Goal: Complete application form

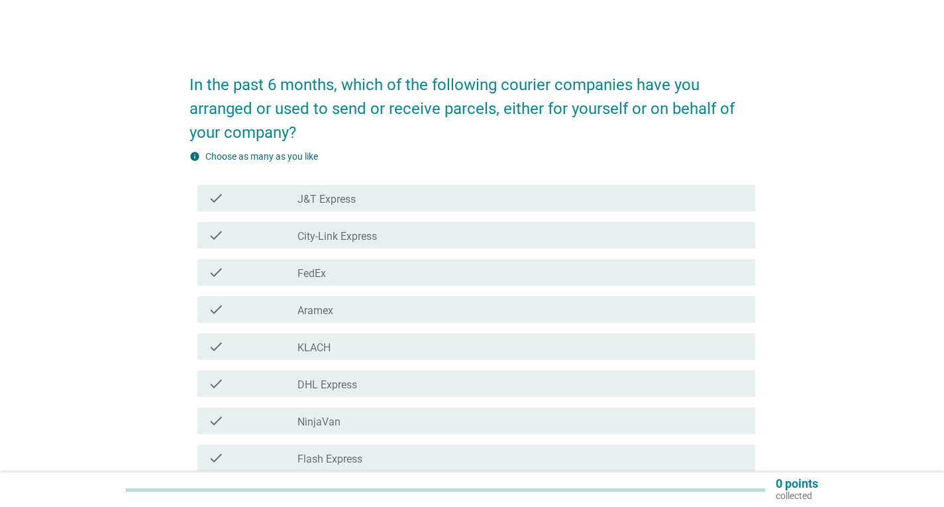
click at [347, 201] on label "J&T Express" at bounding box center [326, 199] width 58 height 13
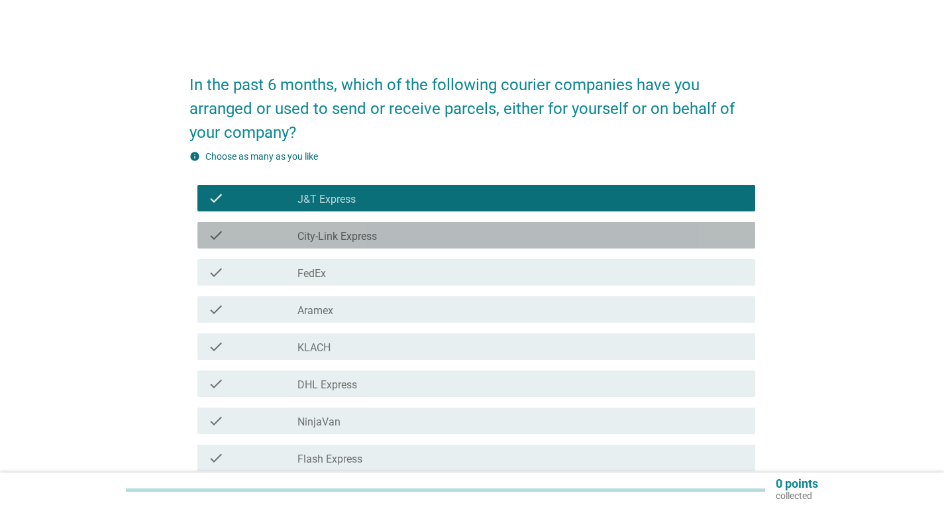
click at [348, 240] on label "City-Link Express" at bounding box center [336, 236] width 79 height 13
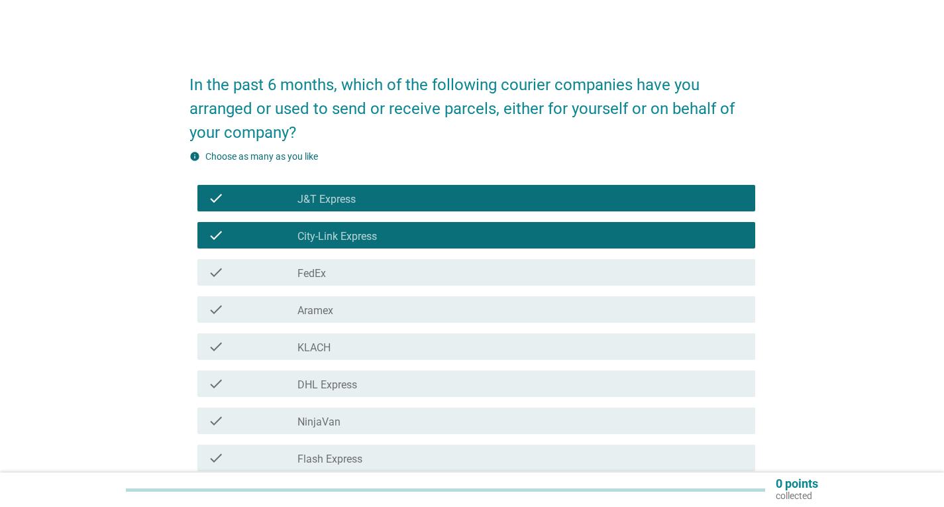
click at [329, 271] on div "check_box_outline_blank FedEx" at bounding box center [520, 272] width 447 height 16
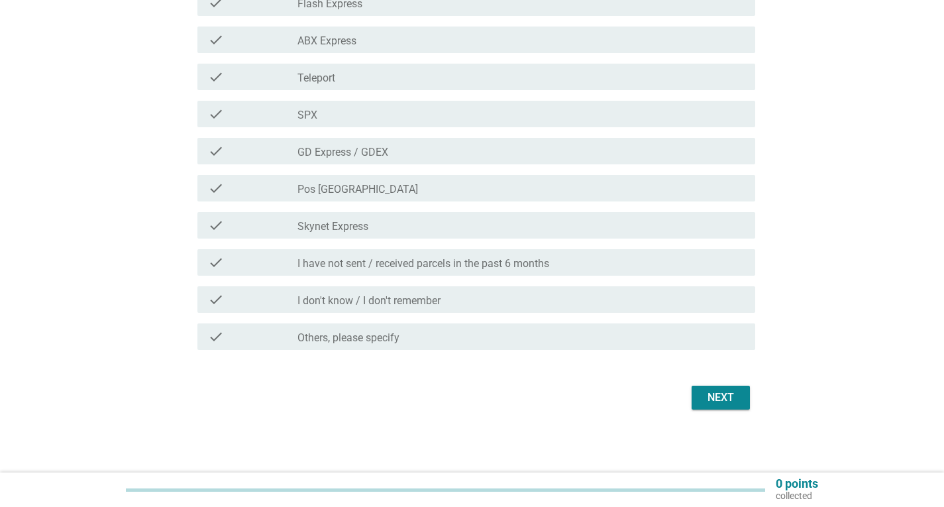
scroll to position [456, 0]
click at [374, 189] on div "check_box_outline_blank Pos [GEOGRAPHIC_DATA]" at bounding box center [520, 187] width 447 height 16
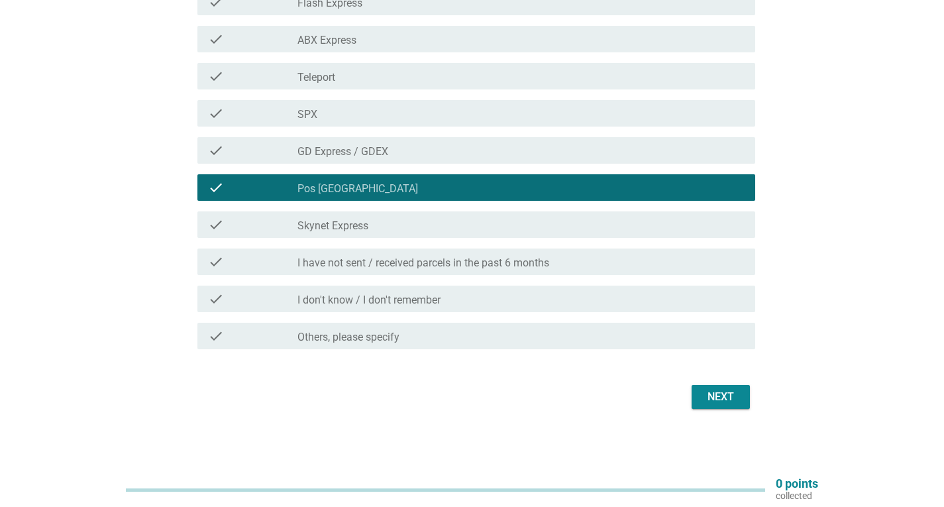
click at [368, 221] on label "Skynet Express" at bounding box center [332, 225] width 71 height 13
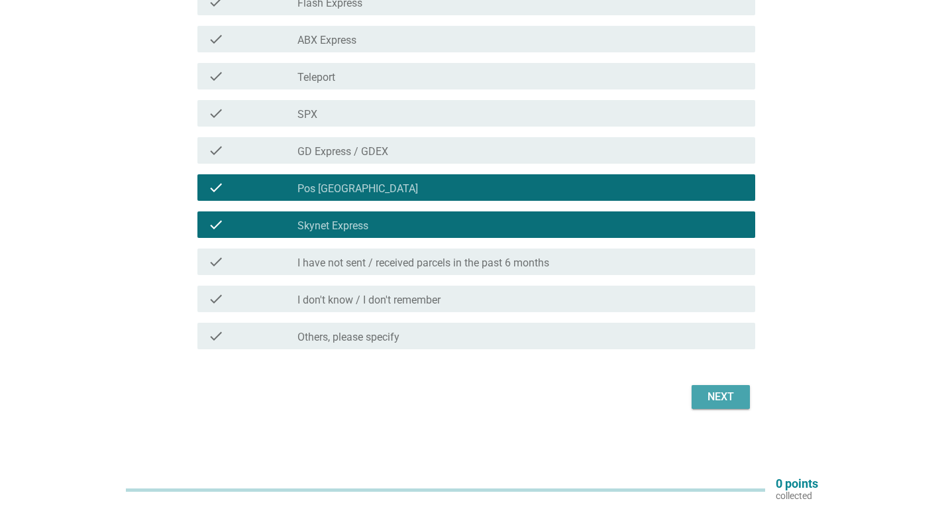
click at [710, 398] on div "Next" at bounding box center [720, 397] width 37 height 16
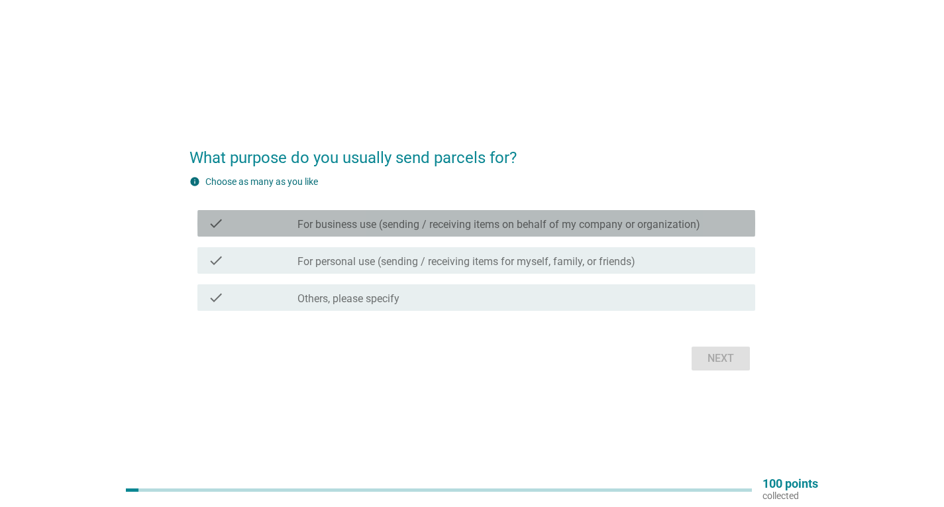
click at [395, 229] on label "For business use (sending / receiving items on behalf of my company or organiza…" at bounding box center [498, 224] width 403 height 13
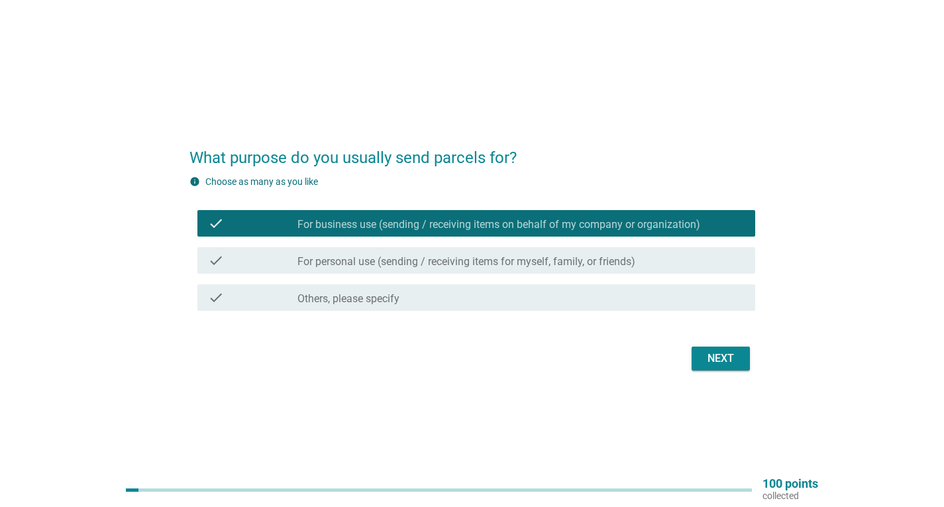
click at [411, 260] on label "For personal use (sending / receiving items for myself, family, or friends)" at bounding box center [466, 261] width 338 height 13
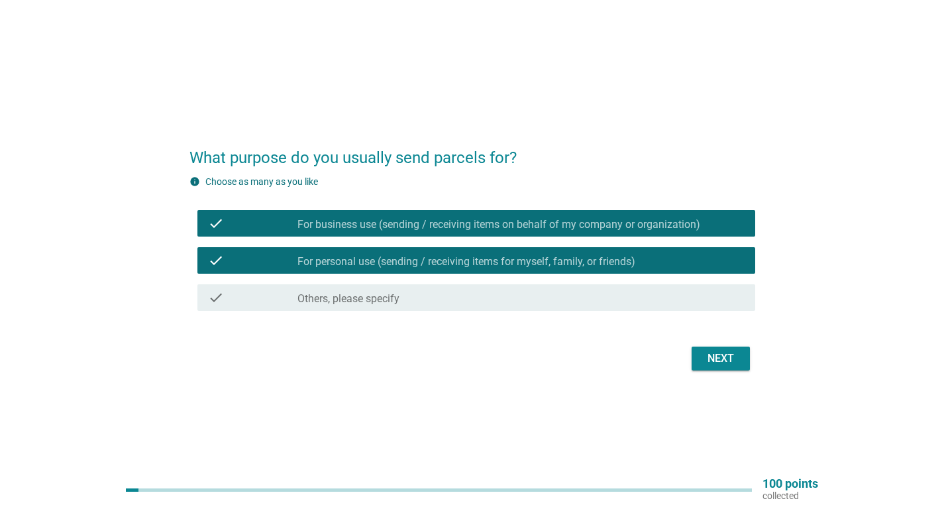
click at [720, 362] on div "Next" at bounding box center [720, 358] width 37 height 16
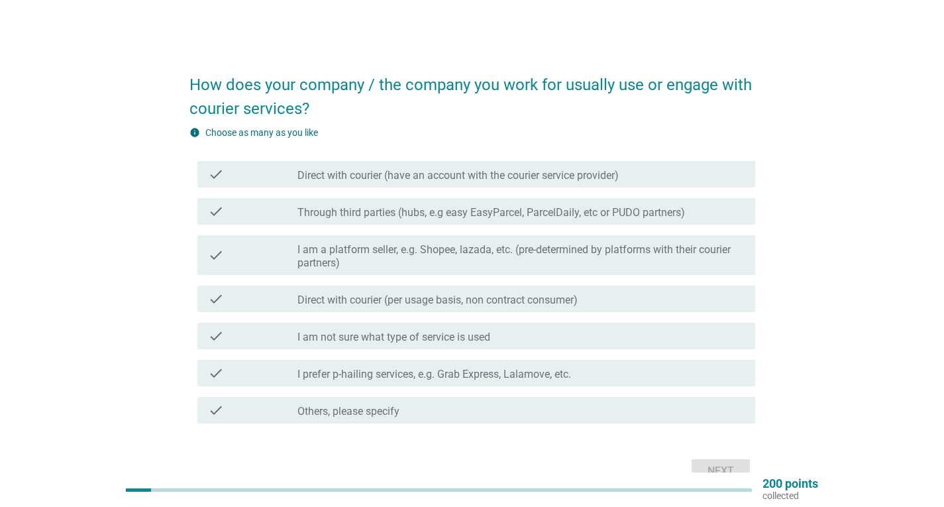
click at [435, 170] on label "Direct with courier (have an account with the courier service provider)" at bounding box center [457, 175] width 321 height 13
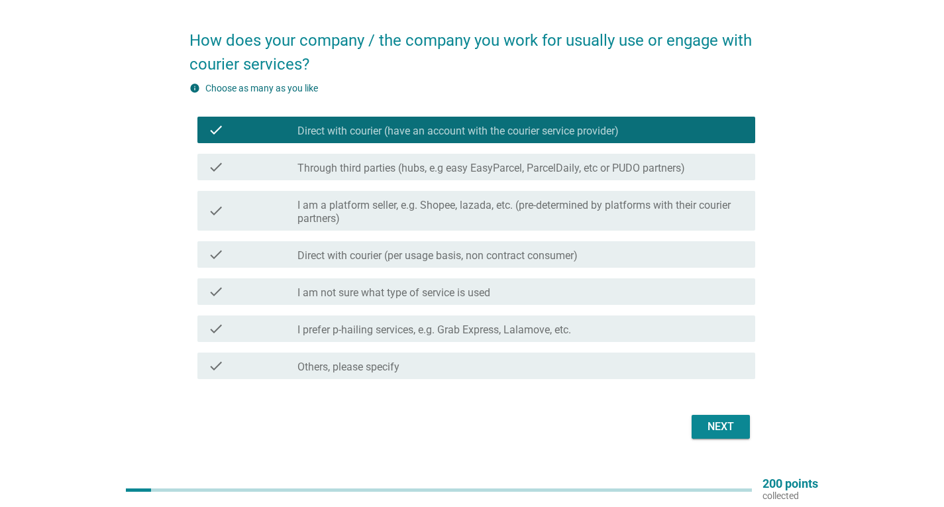
scroll to position [66, 0]
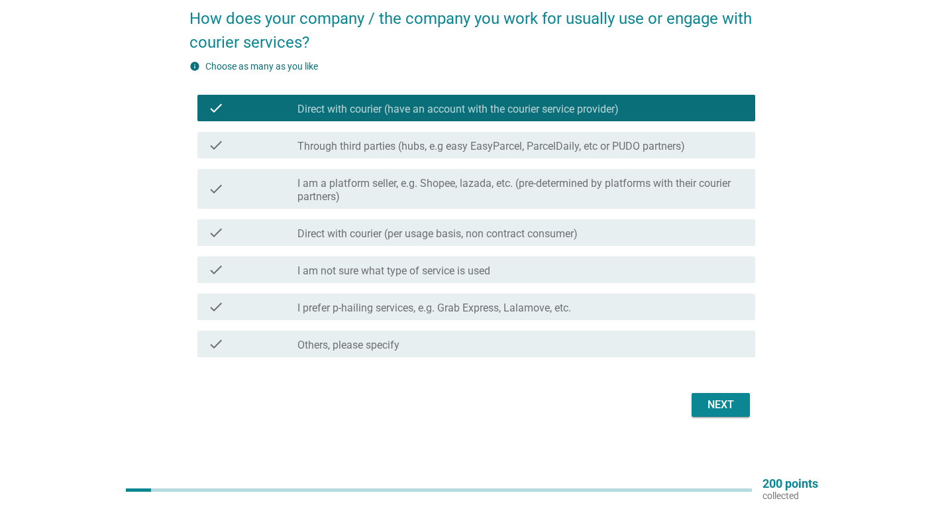
click at [711, 408] on div "Next" at bounding box center [720, 405] width 37 height 16
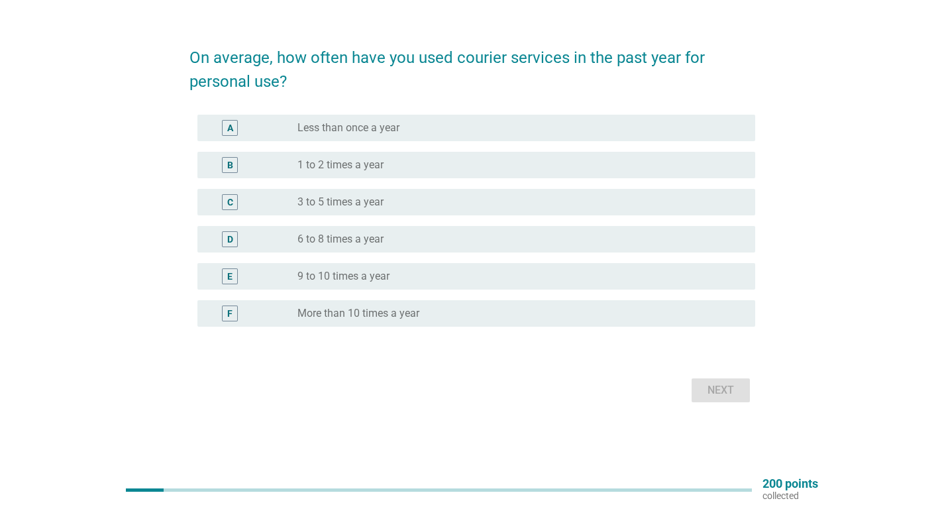
scroll to position [0, 0]
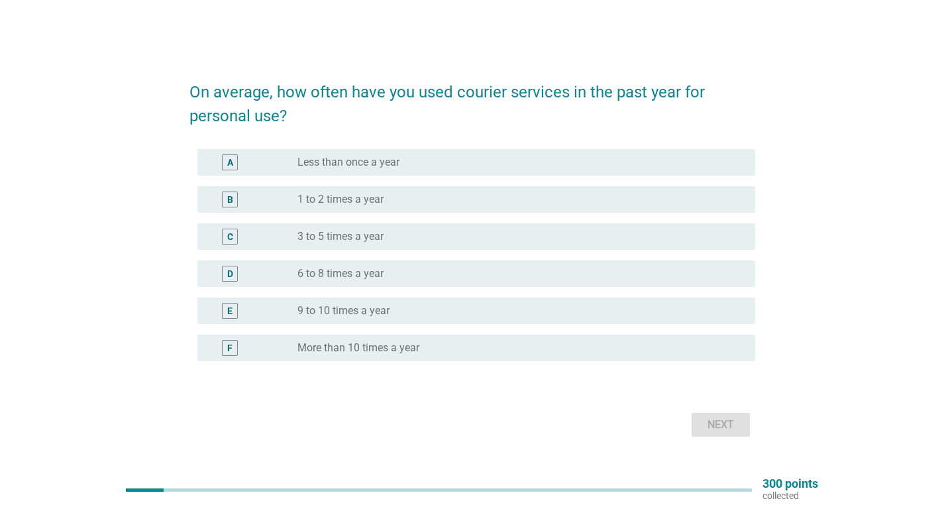
click at [347, 340] on div "radio_button_unchecked More than 10 times a year" at bounding box center [520, 348] width 447 height 16
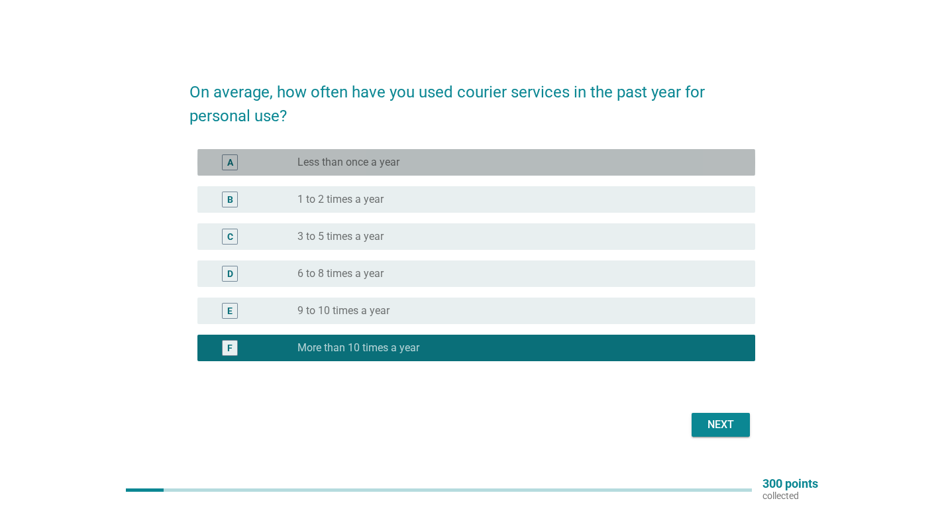
click at [384, 156] on label "Less than once a year" at bounding box center [348, 162] width 102 height 13
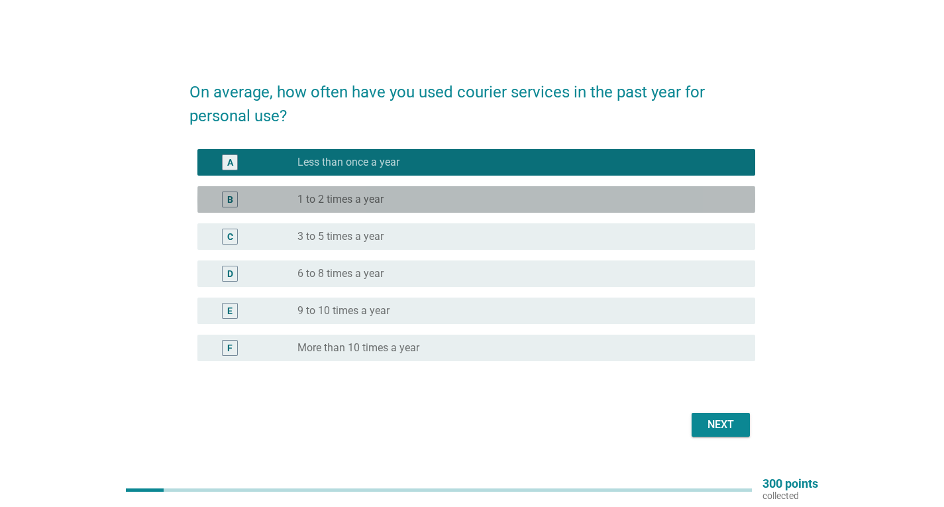
click at [334, 199] on label "1 to 2 times a year" at bounding box center [340, 199] width 86 height 13
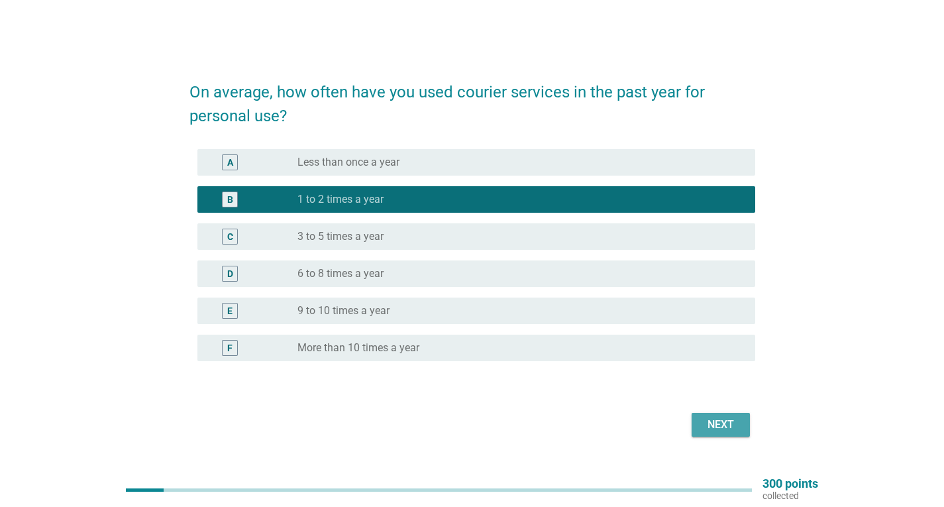
click at [723, 423] on div "Next" at bounding box center [720, 425] width 37 height 16
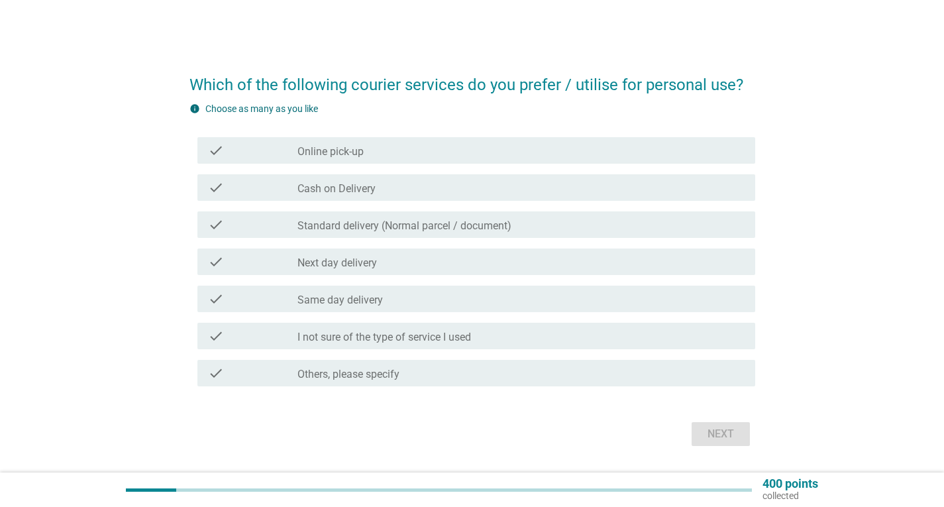
click at [342, 232] on label "Standard delivery (Normal parcel / document)" at bounding box center [404, 225] width 214 height 13
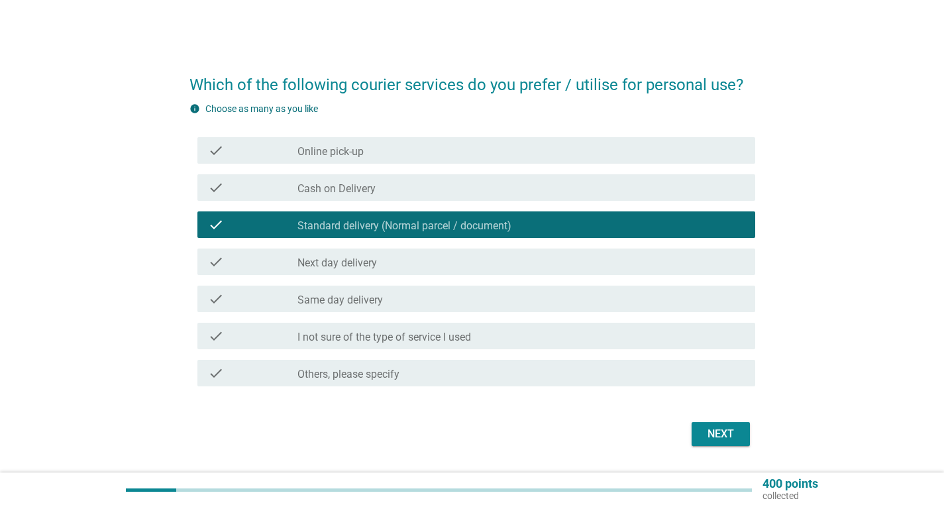
click at [409, 296] on div "check_box_outline_blank Same day delivery" at bounding box center [520, 299] width 447 height 16
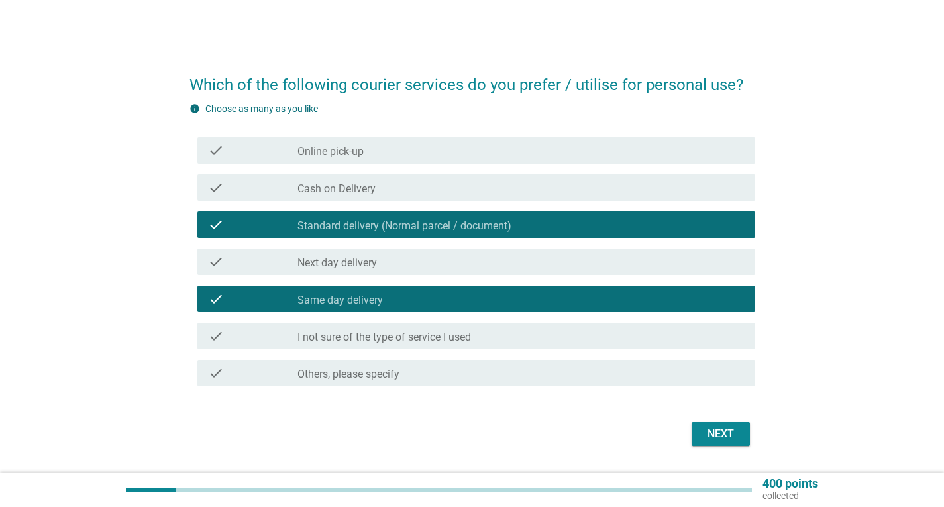
click at [717, 436] on div "Next" at bounding box center [720, 434] width 37 height 16
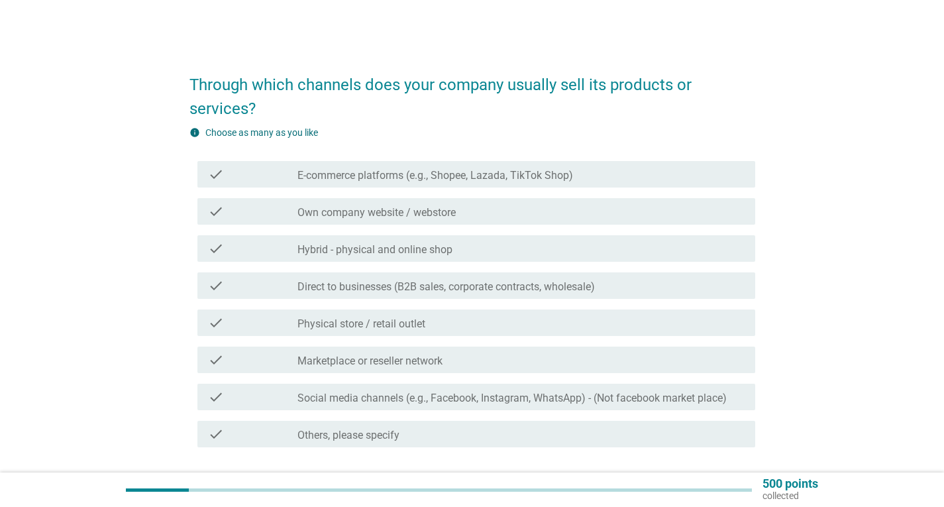
click at [420, 187] on div "check check_box_outline_blank E-commerce platforms (e.g., Shopee, Lazada, TikTo…" at bounding box center [472, 174] width 566 height 37
click at [401, 433] on div "check_box Others, please specify" at bounding box center [520, 434] width 447 height 16
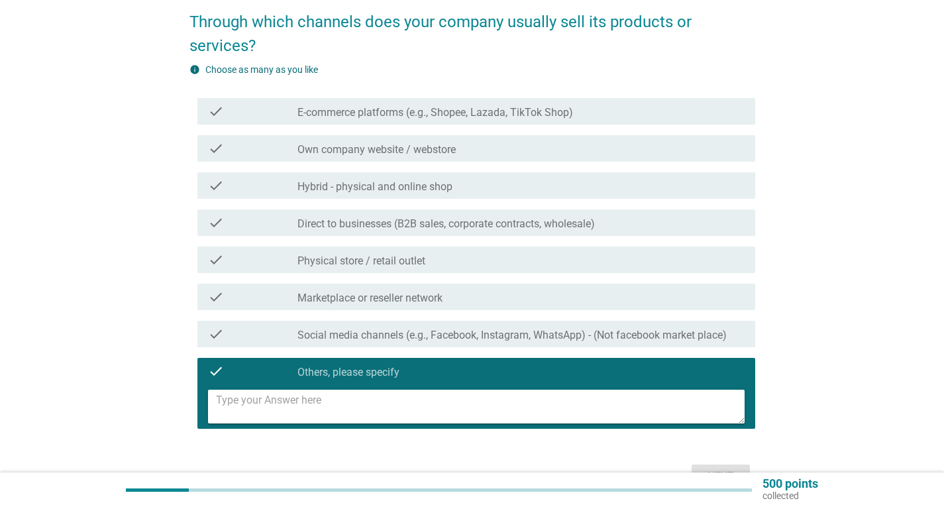
scroll to position [142, 0]
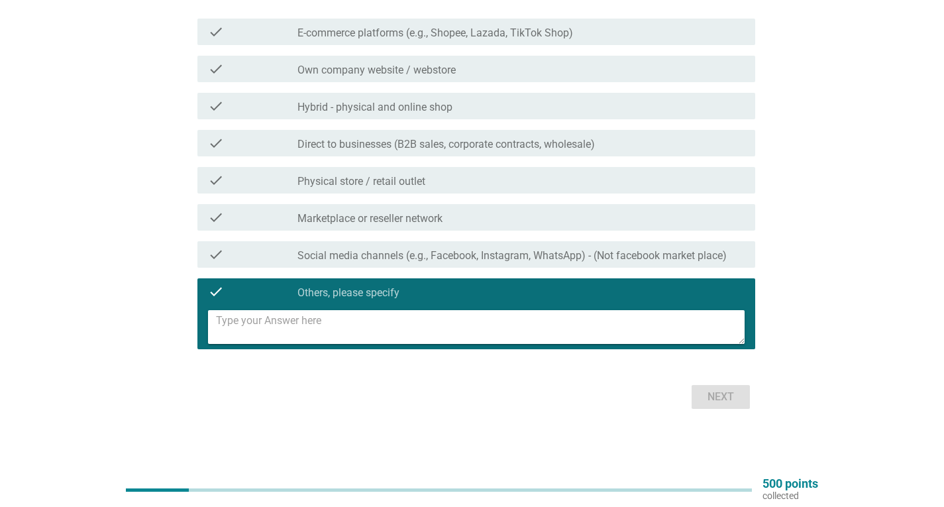
click at [334, 61] on div "check_box_outline_blank Own company website / webstore" at bounding box center [520, 69] width 447 height 16
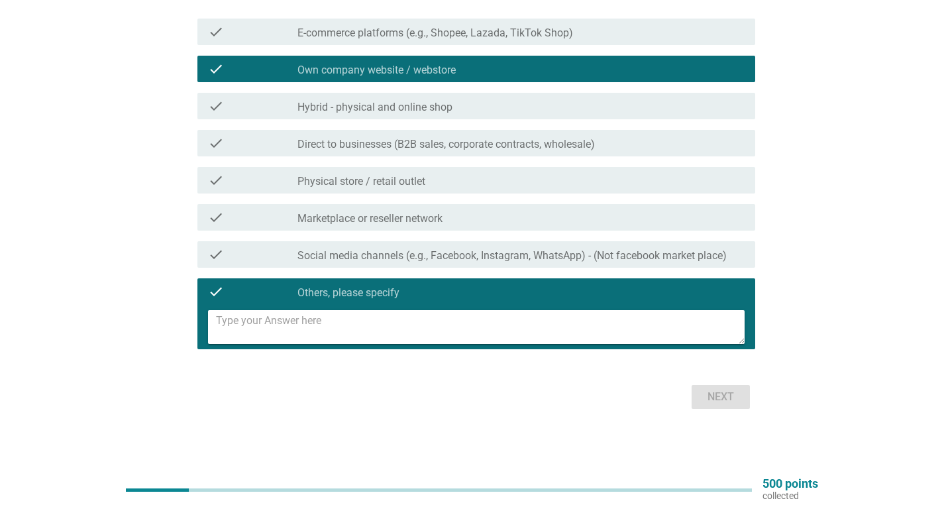
click at [356, 287] on label "Others, please specify" at bounding box center [348, 292] width 102 height 13
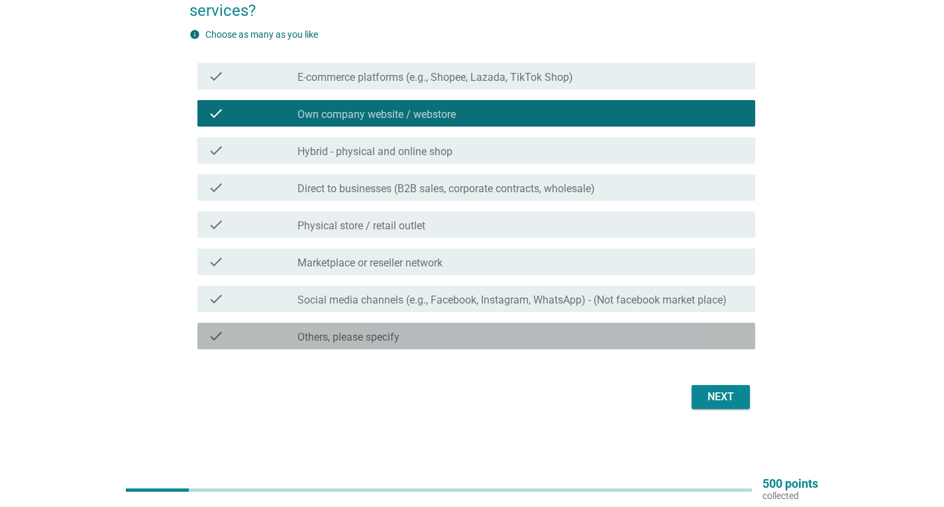
scroll to position [98, 0]
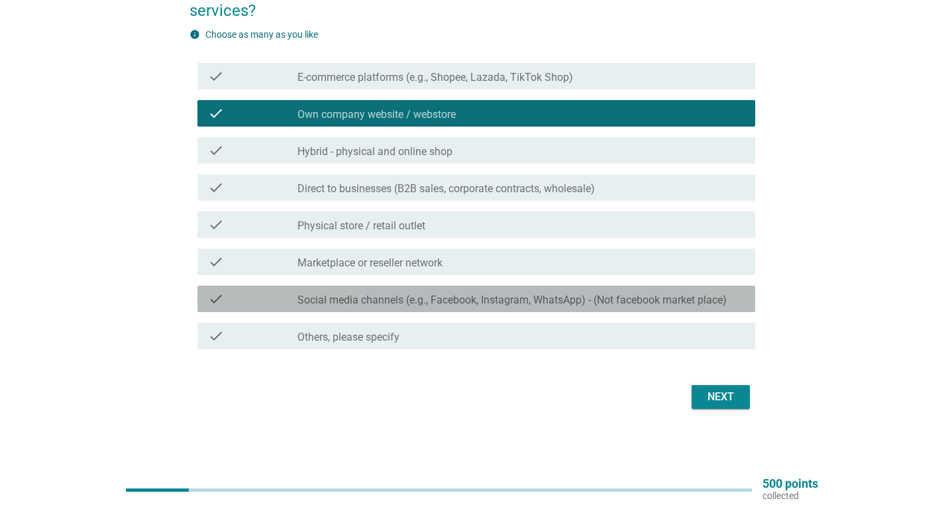
click at [378, 298] on label "Social media channels (e.g., Facebook, Instagram, WhatsApp) - (Not facebook mar…" at bounding box center [511, 299] width 429 height 13
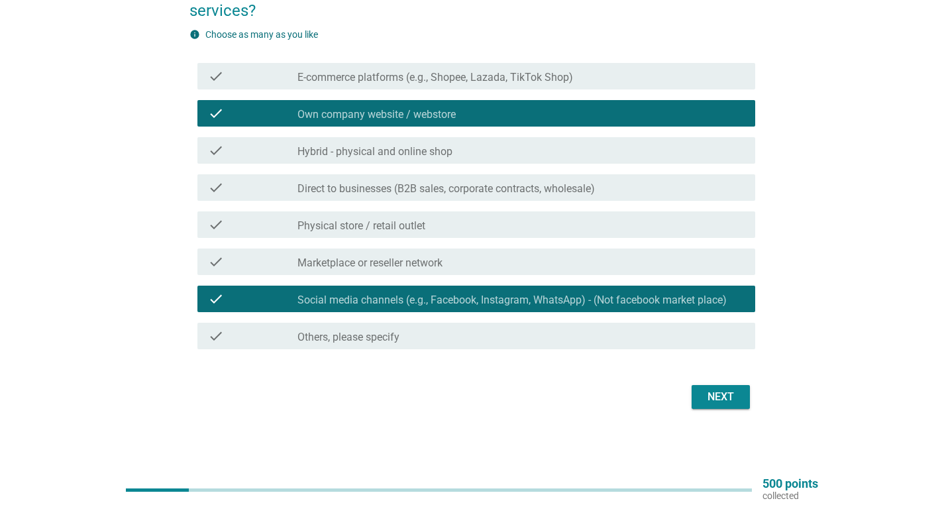
click at [378, 298] on label "Social media channels (e.g., Facebook, Instagram, WhatsApp) - (Not facebook mar…" at bounding box center [511, 299] width 429 height 13
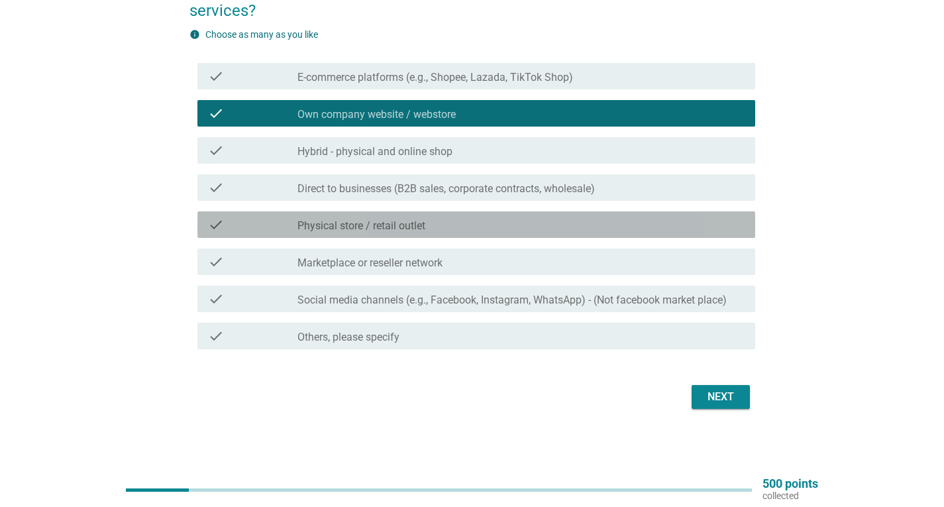
click at [368, 222] on label "Physical store / retail outlet" at bounding box center [361, 225] width 128 height 13
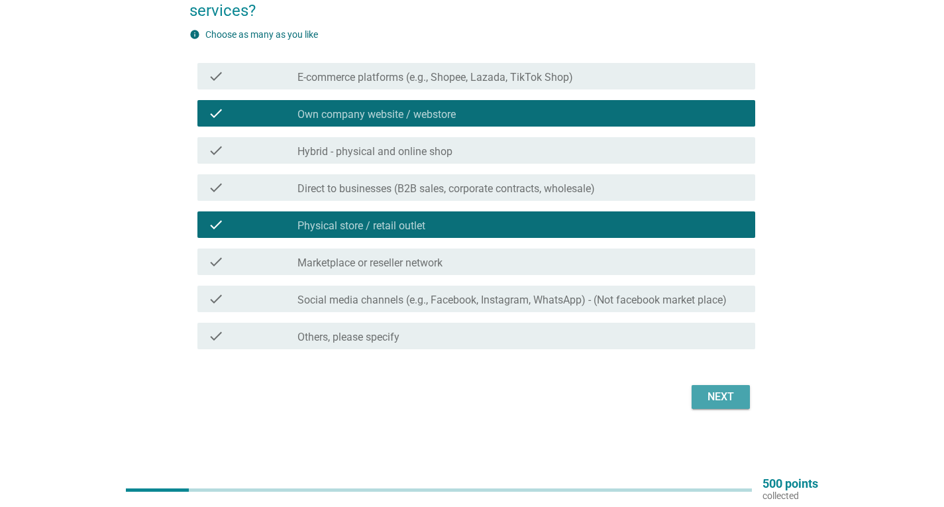
click at [695, 394] on button "Next" at bounding box center [720, 397] width 58 height 24
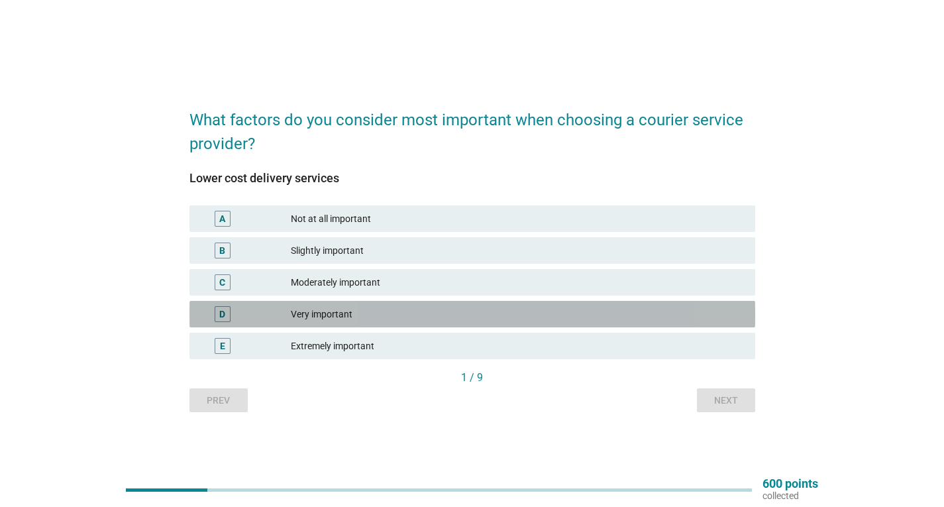
click at [318, 313] on div "Very important" at bounding box center [518, 314] width 454 height 16
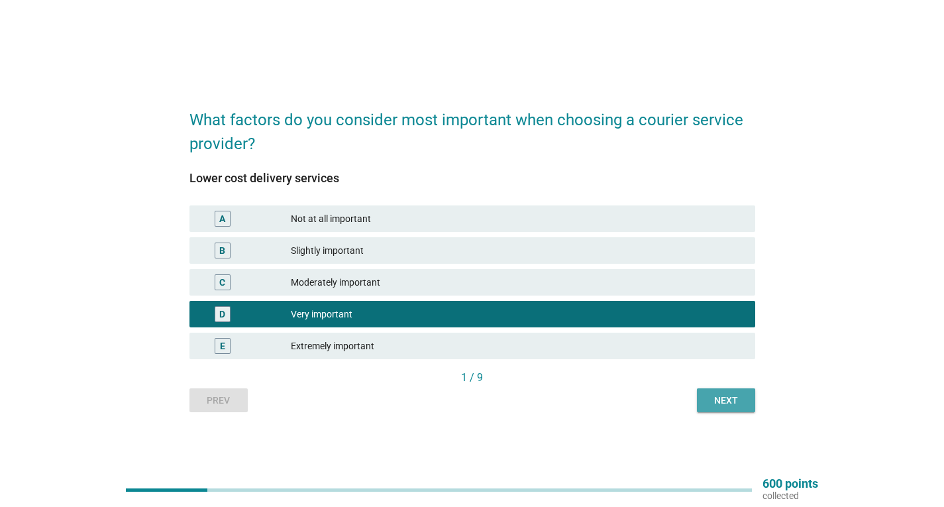
click at [752, 407] on button "Next" at bounding box center [726, 400] width 58 height 24
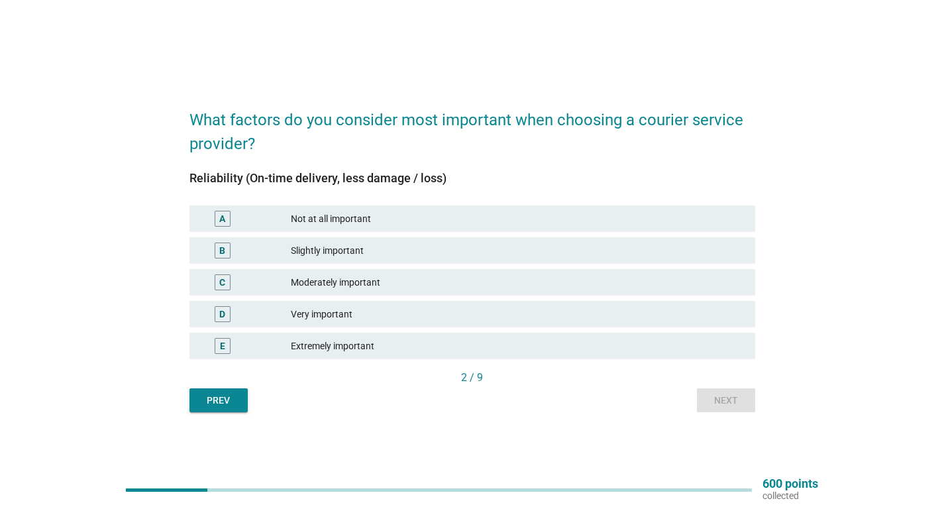
click at [325, 319] on div "Very important" at bounding box center [518, 314] width 454 height 16
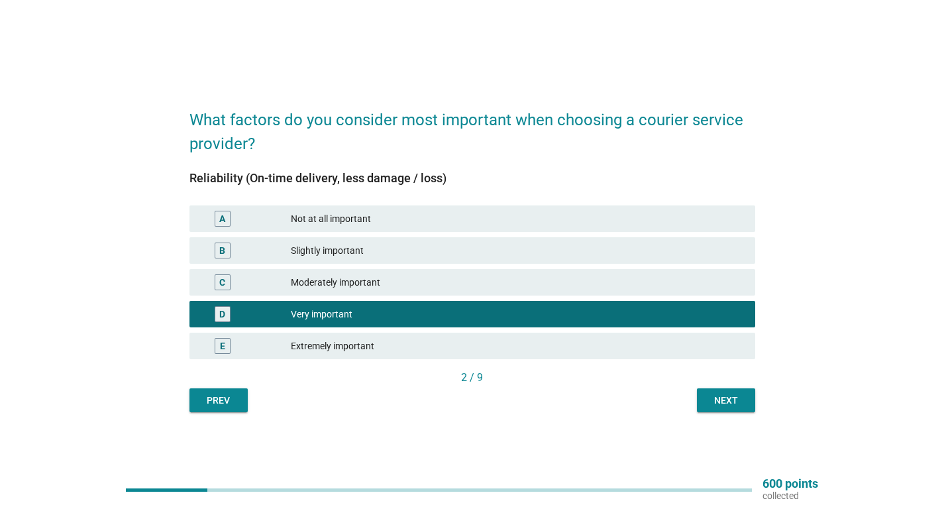
click at [741, 400] on div "Next" at bounding box center [725, 400] width 37 height 14
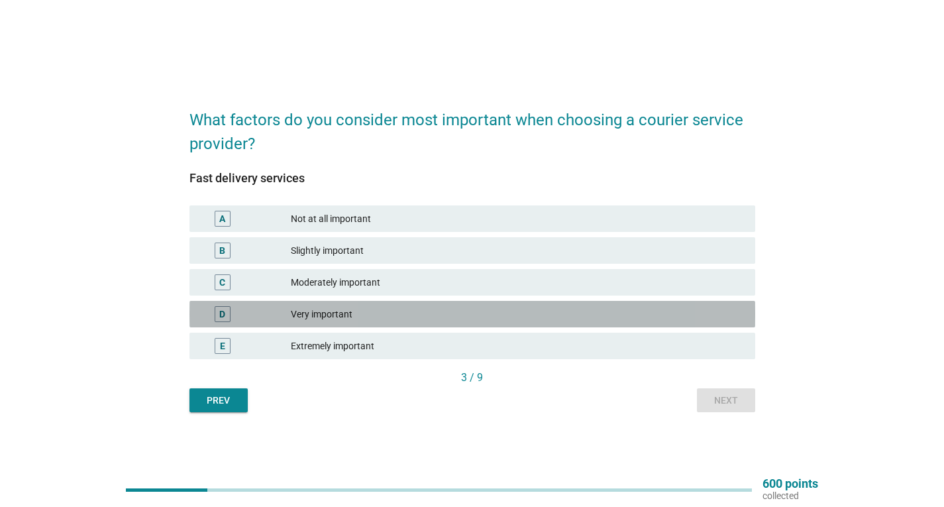
click at [319, 315] on div "Very important" at bounding box center [518, 314] width 454 height 16
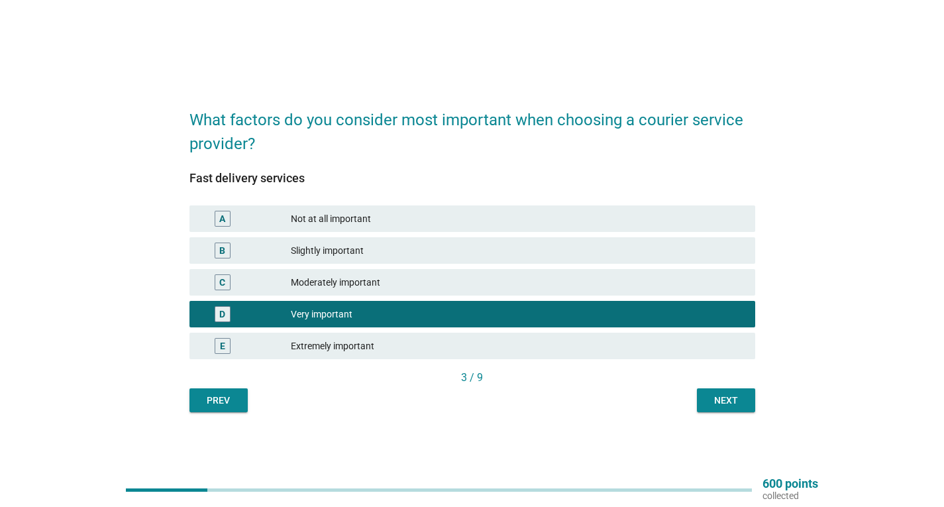
click at [725, 406] on div "Next" at bounding box center [725, 400] width 37 height 14
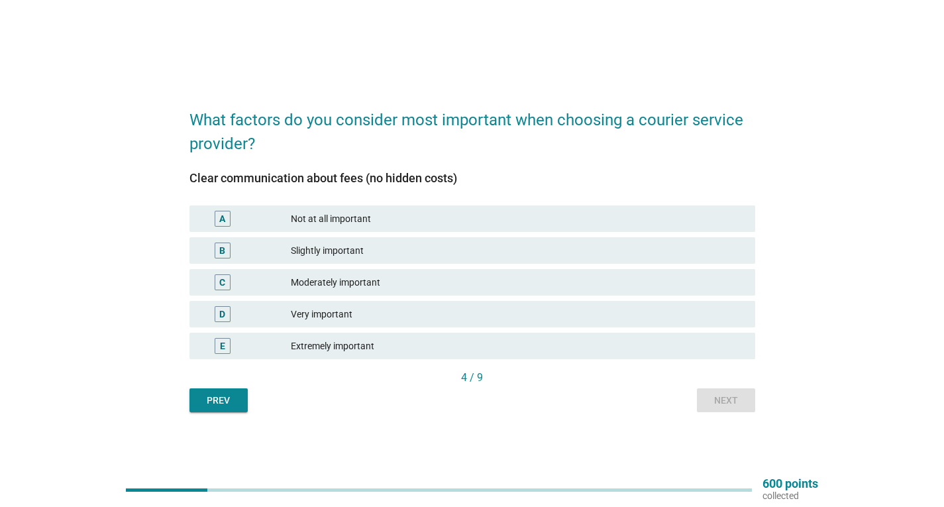
click at [327, 317] on div "Very important" at bounding box center [518, 314] width 454 height 16
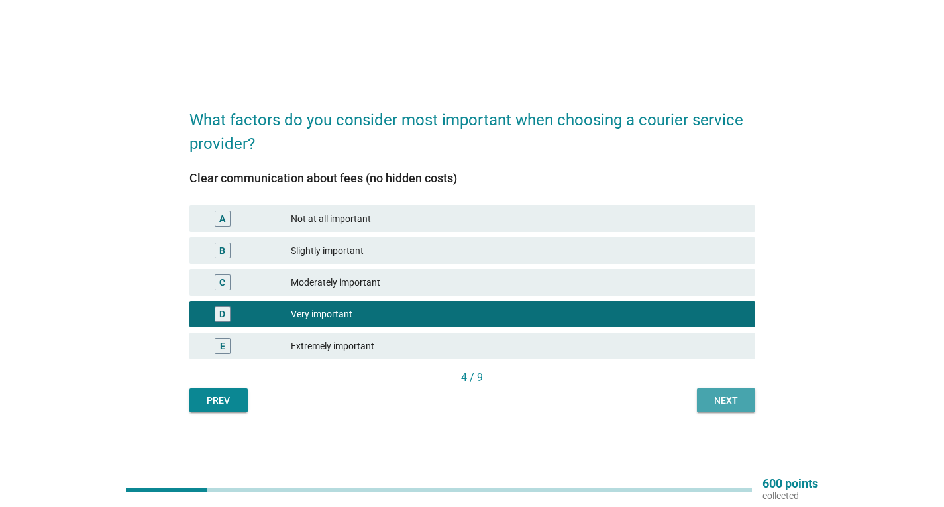
click at [742, 406] on div "Next" at bounding box center [725, 400] width 37 height 14
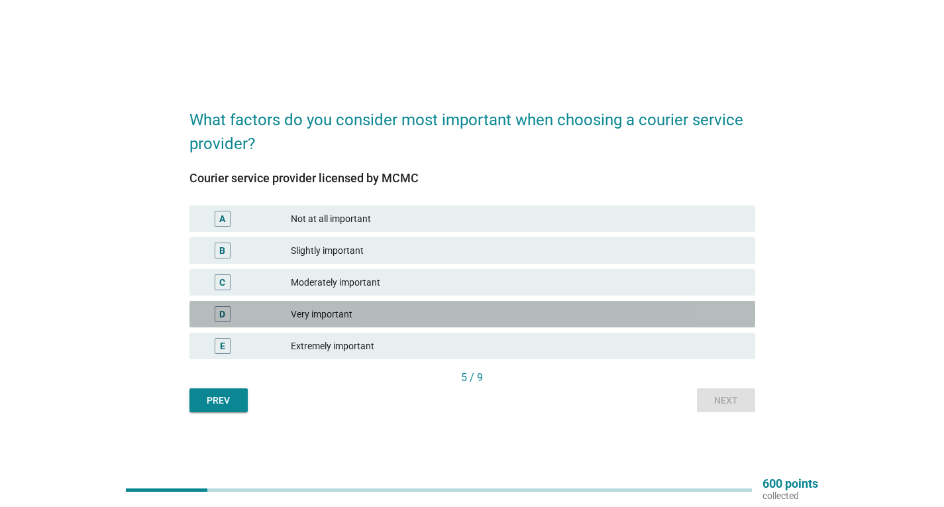
click at [334, 323] on div "D Very important" at bounding box center [472, 314] width 566 height 26
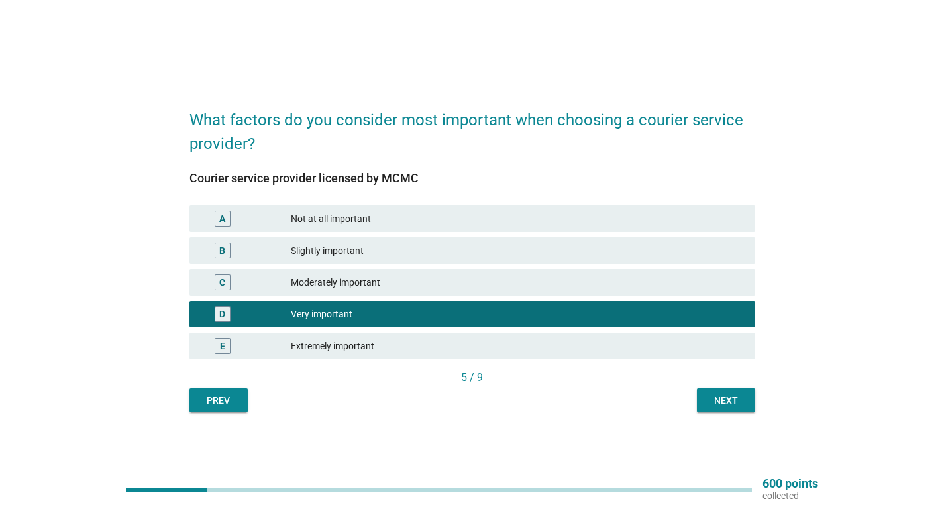
click at [716, 401] on div "Next" at bounding box center [725, 400] width 37 height 14
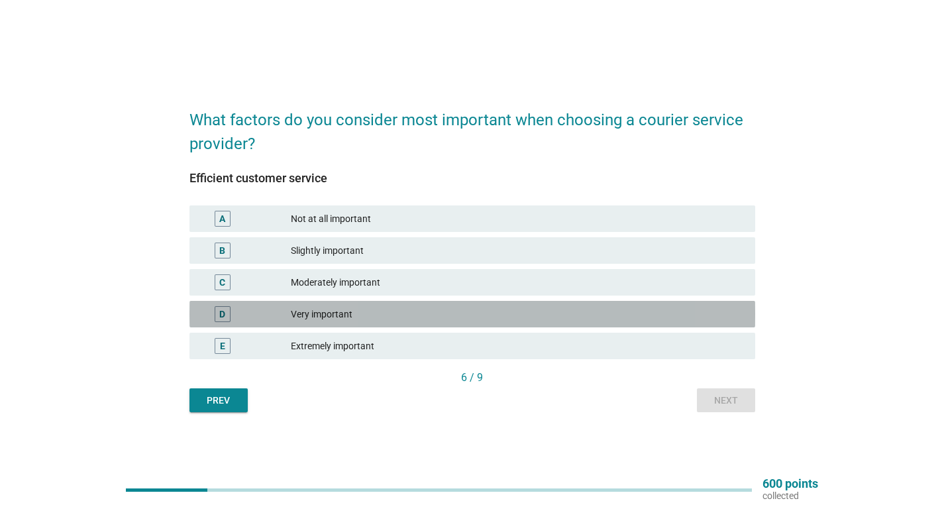
click at [338, 308] on div "Very important" at bounding box center [518, 314] width 454 height 16
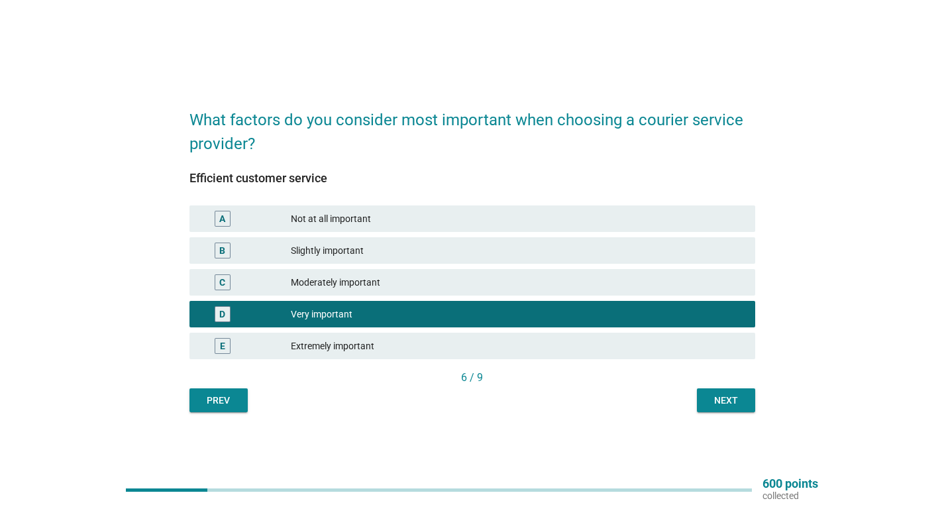
click at [742, 398] on div "Next" at bounding box center [725, 400] width 37 height 14
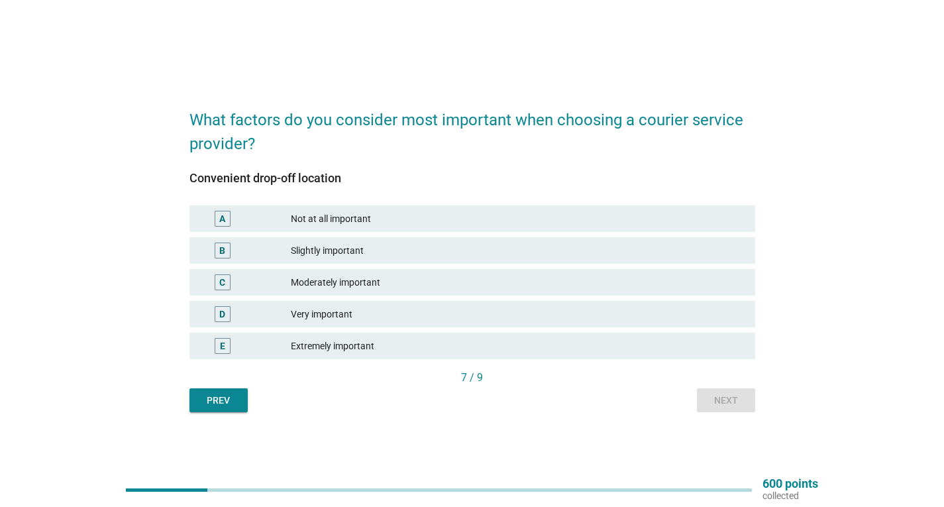
click at [322, 274] on div "Moderately important" at bounding box center [518, 282] width 454 height 16
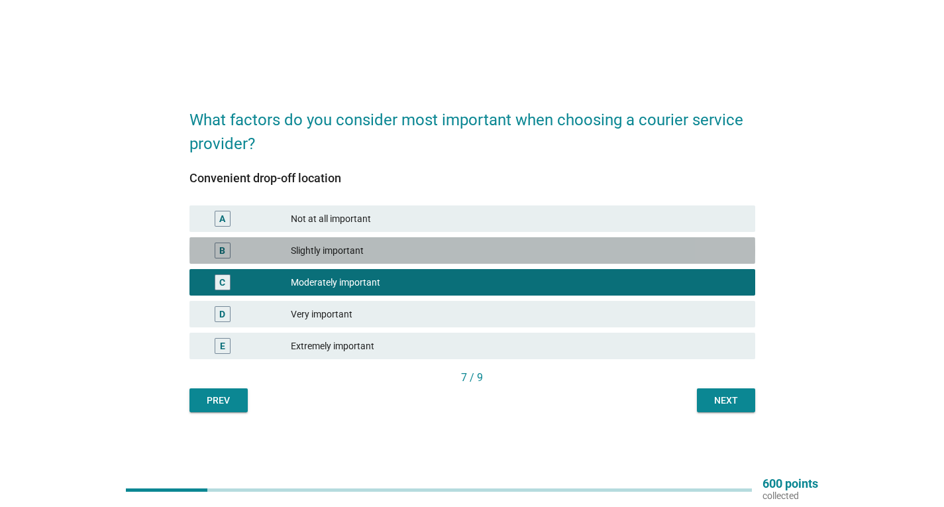
click at [363, 252] on div "Slightly important" at bounding box center [518, 250] width 454 height 16
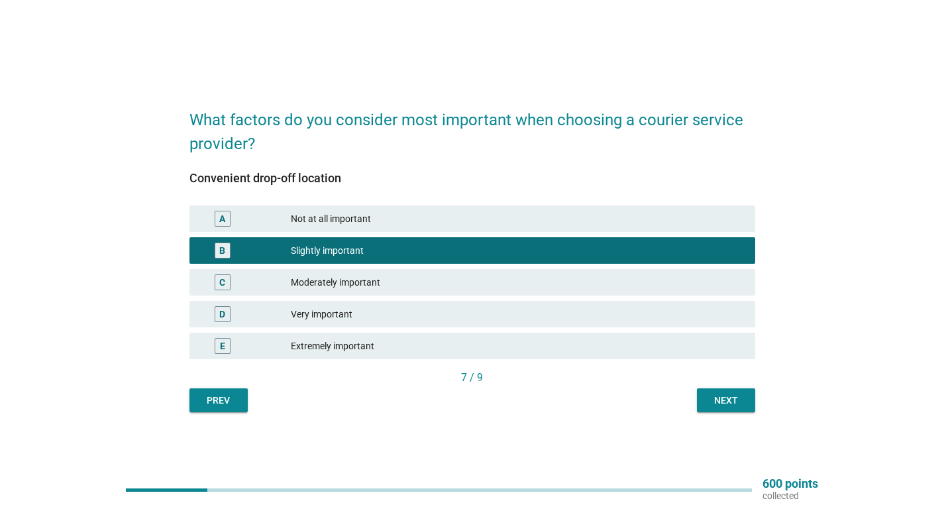
click at [741, 413] on div "What factors do you consider most important when choosing a courier service pro…" at bounding box center [472, 253] width 587 height 338
click at [741, 411] on button "Next" at bounding box center [726, 400] width 58 height 24
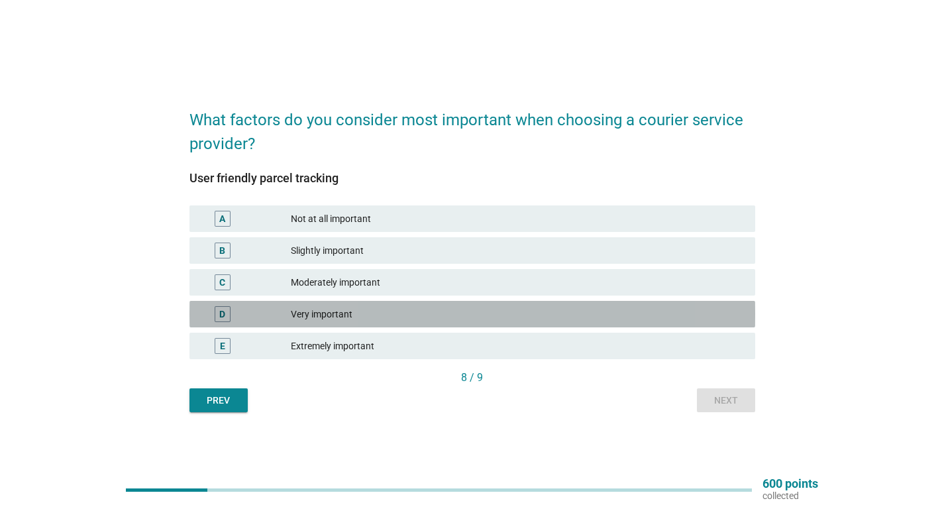
click at [311, 315] on div "Very important" at bounding box center [518, 314] width 454 height 16
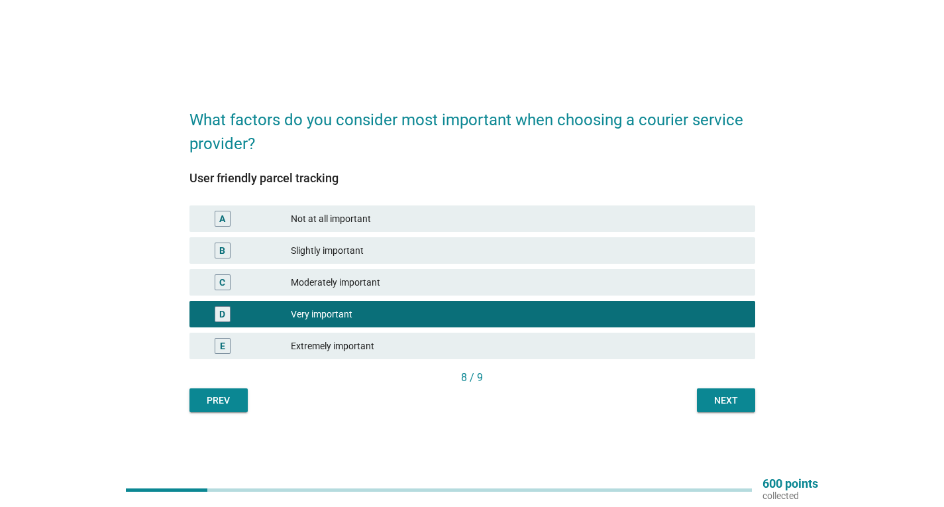
click at [732, 399] on div "Next" at bounding box center [725, 400] width 37 height 14
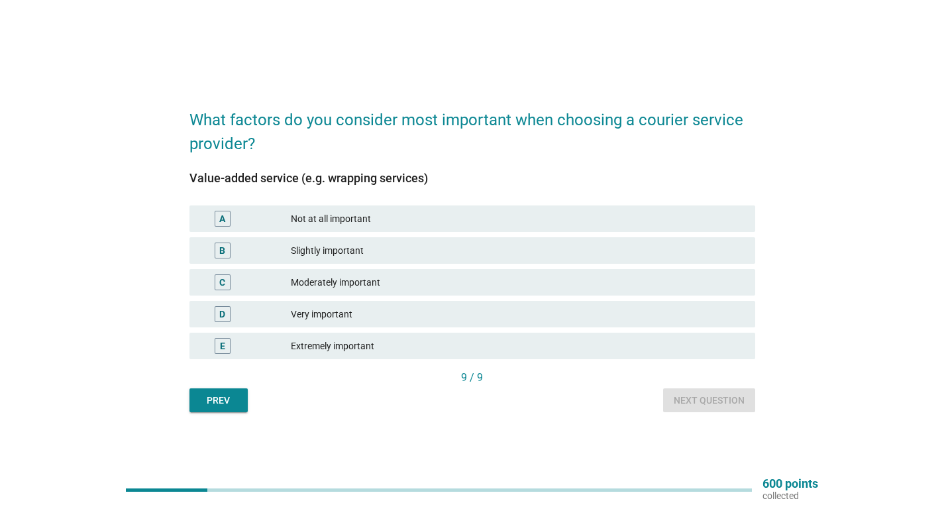
click at [336, 280] on div "Moderately important" at bounding box center [518, 282] width 454 height 16
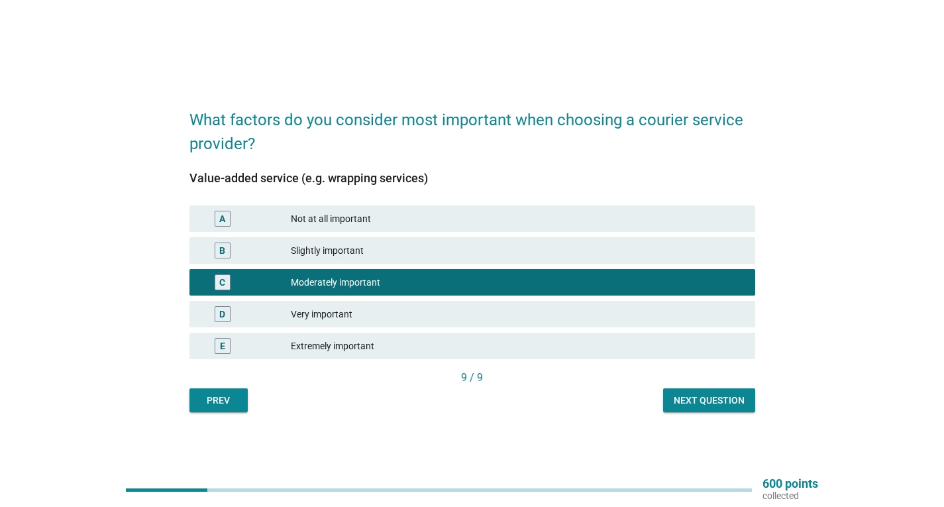
click at [707, 401] on div "Next question" at bounding box center [709, 400] width 71 height 14
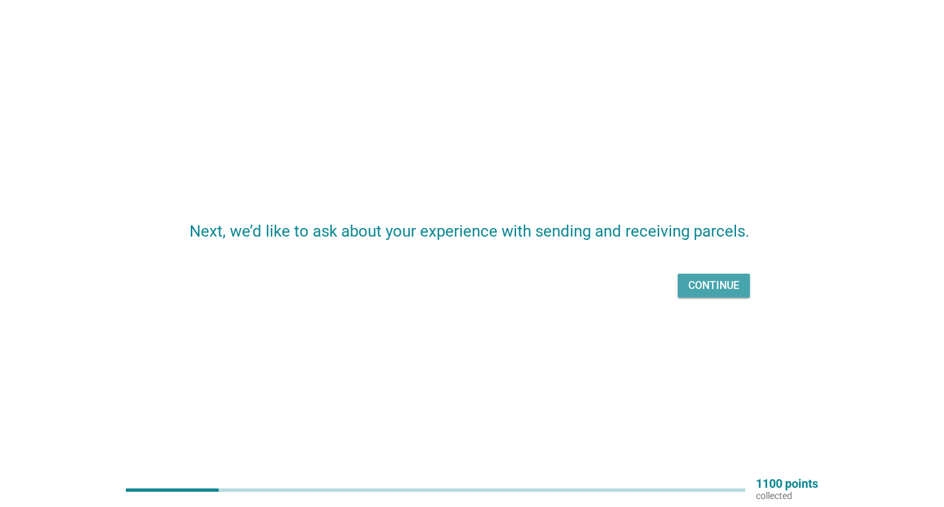
click at [698, 283] on div "Continue" at bounding box center [713, 286] width 51 height 16
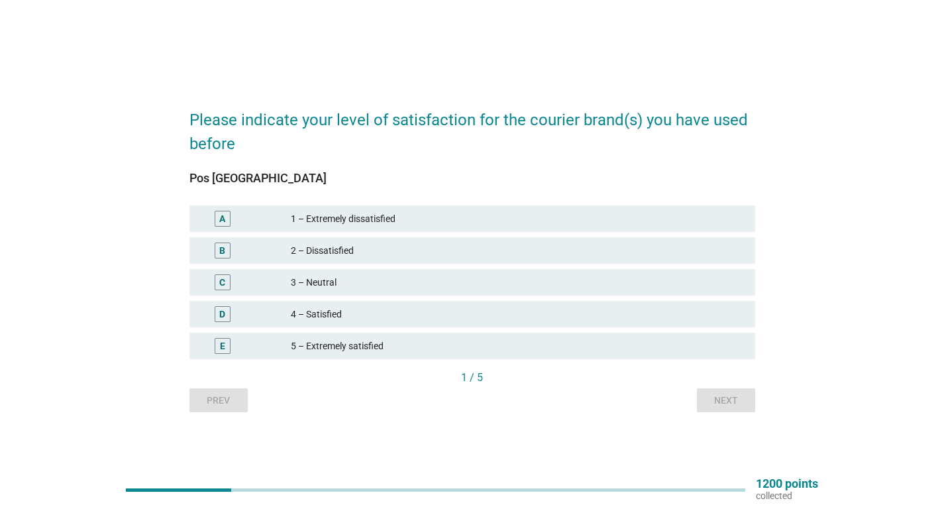
click at [334, 325] on div "D 4 – Satisfied" at bounding box center [472, 314] width 566 height 26
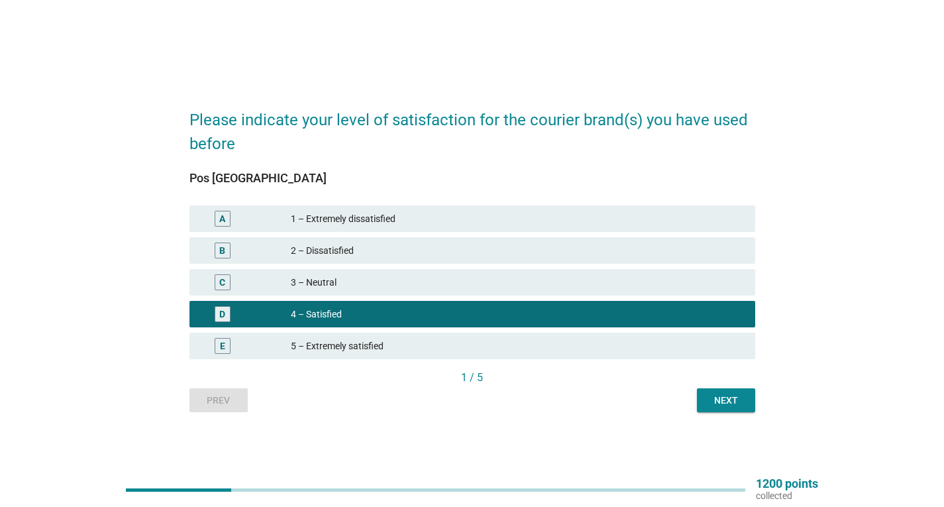
click at [726, 404] on div "Next" at bounding box center [725, 400] width 37 height 14
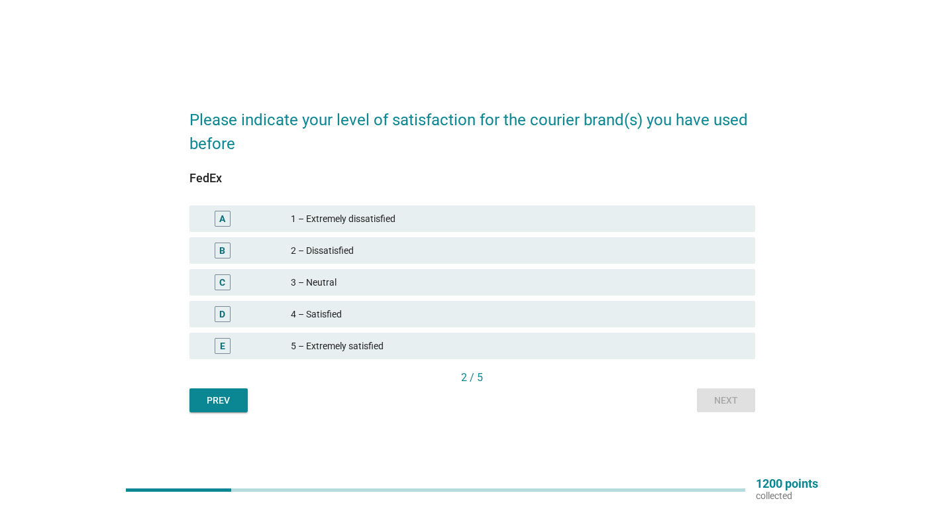
click at [330, 311] on div "4 – Satisfied" at bounding box center [518, 314] width 454 height 16
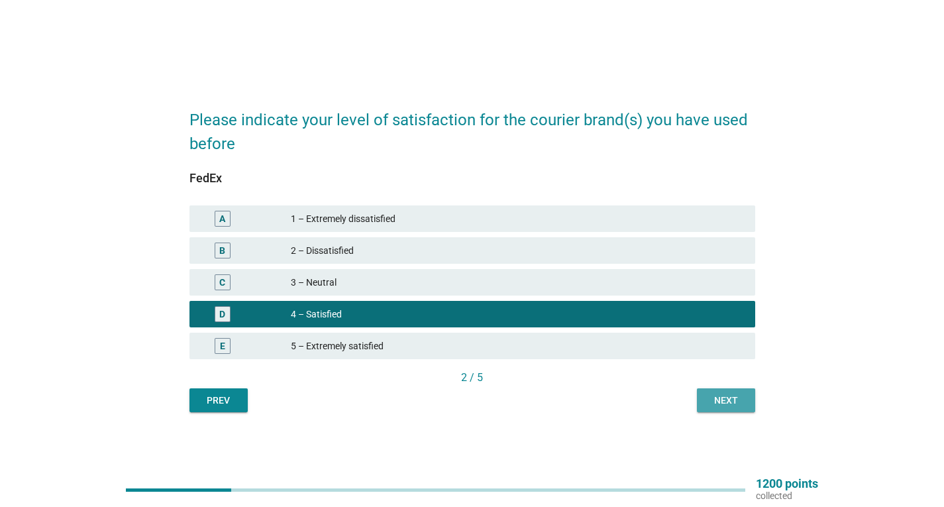
click at [720, 401] on div "Next" at bounding box center [725, 400] width 37 height 14
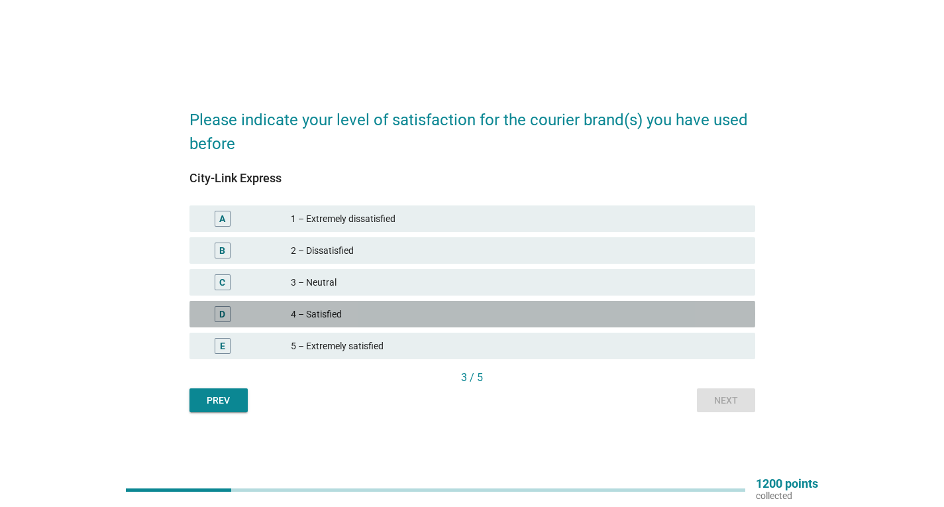
click at [331, 315] on div "4 – Satisfied" at bounding box center [518, 314] width 454 height 16
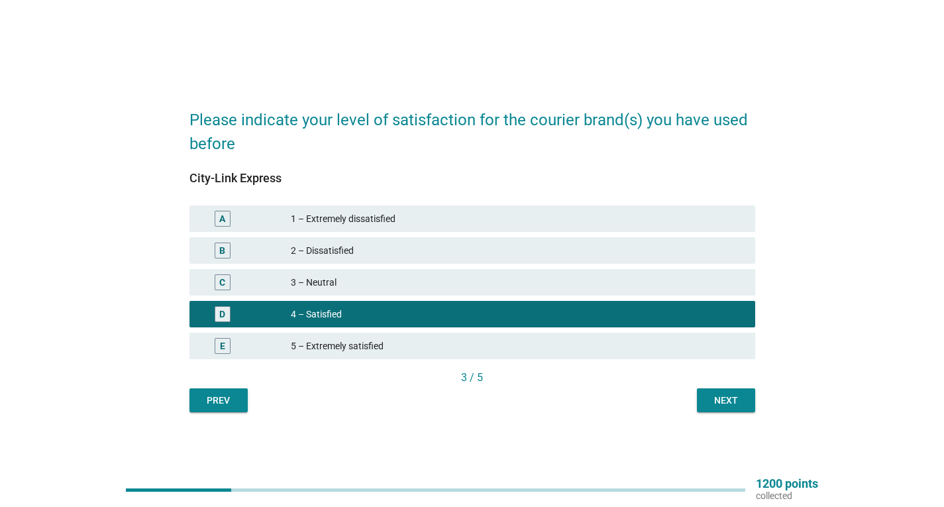
click at [742, 403] on div "Next" at bounding box center [725, 400] width 37 height 14
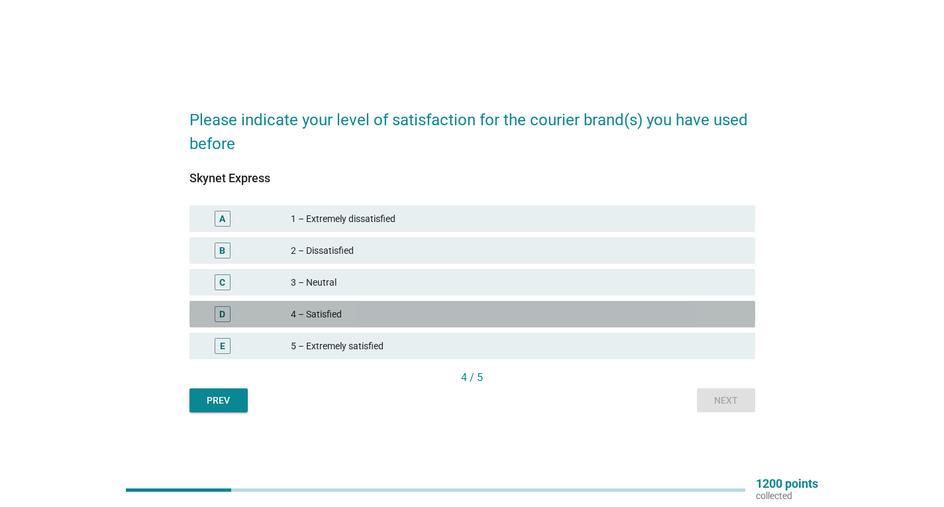
click at [335, 313] on div "4 – Satisfied" at bounding box center [518, 314] width 454 height 16
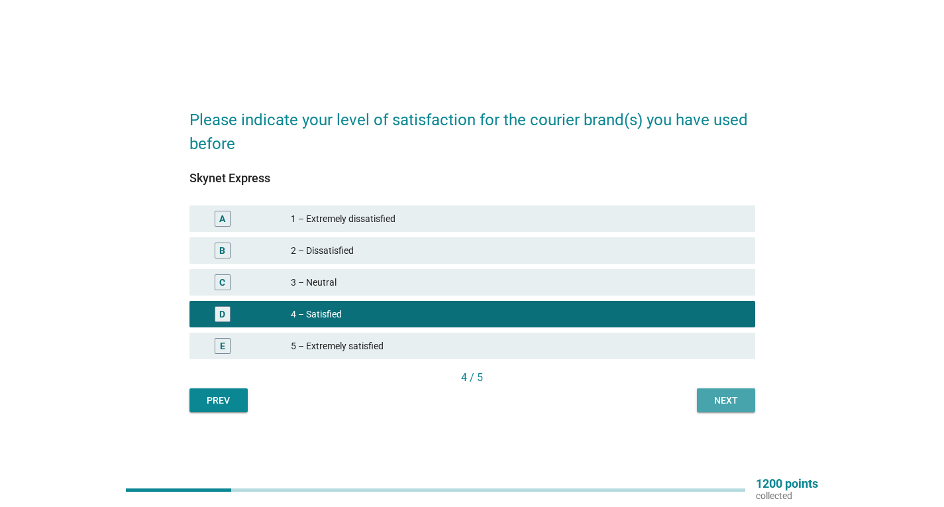
click at [713, 406] on div "Next" at bounding box center [725, 400] width 37 height 14
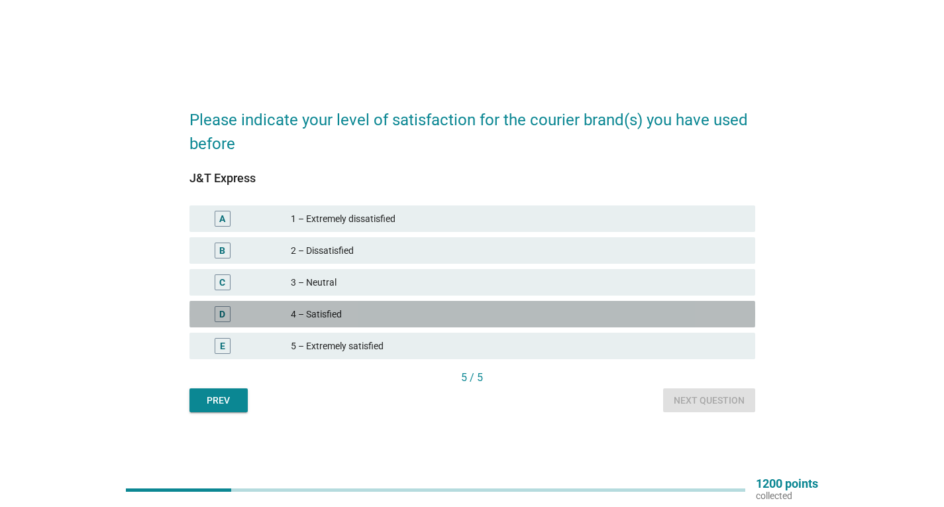
click at [310, 311] on div "4 – Satisfied" at bounding box center [518, 314] width 454 height 16
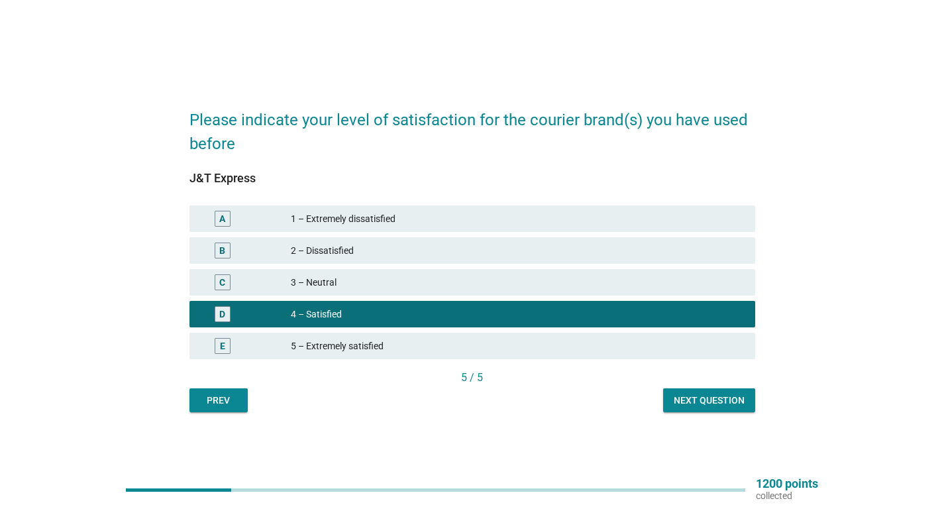
click at [695, 391] on button "Next question" at bounding box center [709, 400] width 92 height 24
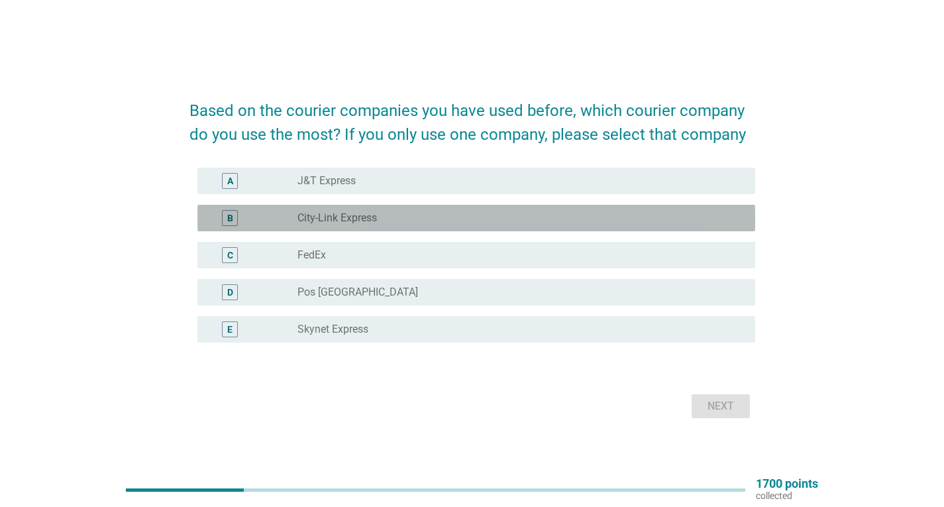
drag, startPoint x: 338, startPoint y: 224, endPoint x: 338, endPoint y: 215, distance: 8.6
click at [338, 215] on label "City-Link Express" at bounding box center [336, 217] width 79 height 13
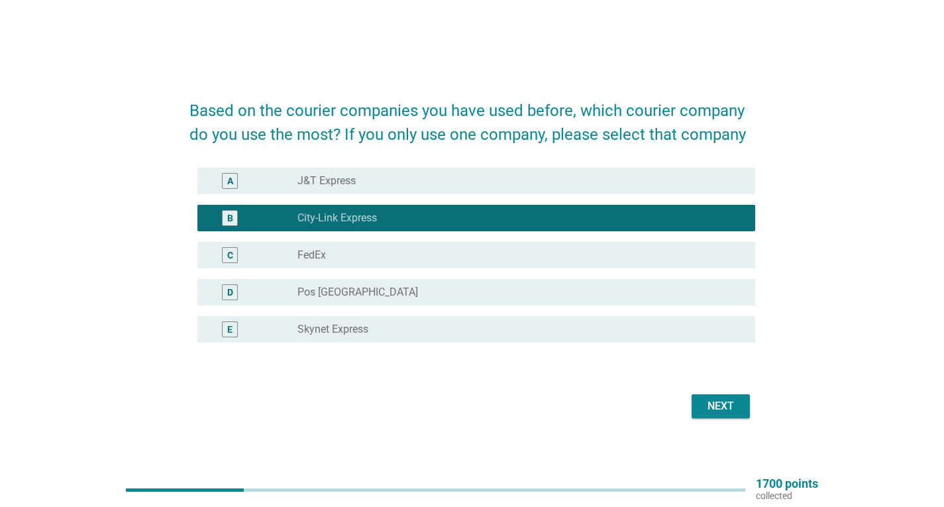
drag, startPoint x: 336, startPoint y: 220, endPoint x: 336, endPoint y: 181, distance: 38.4
click at [336, 181] on div "A radio_button_unchecked J&T Express B radio_button_checked City-Link Express C…" at bounding box center [472, 254] width 566 height 185
click at [333, 180] on label "J&T Express" at bounding box center [326, 180] width 58 height 13
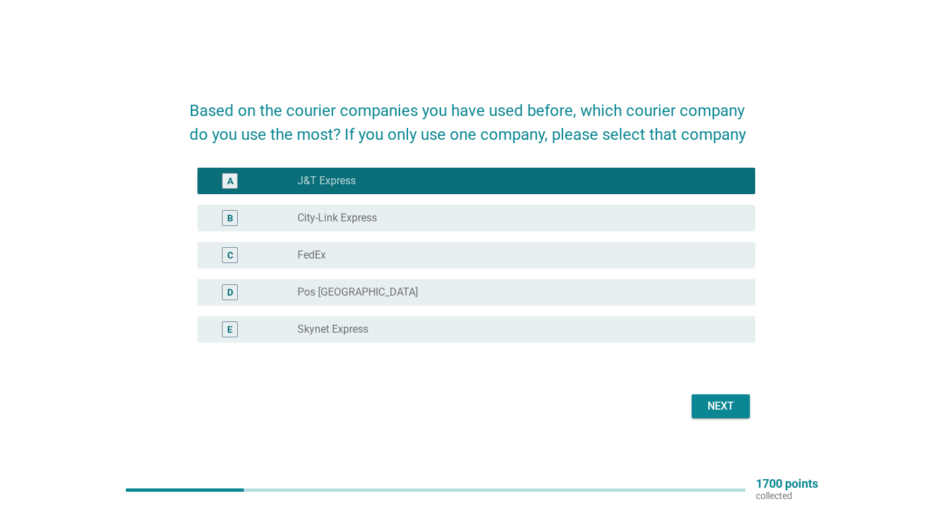
click at [328, 209] on div "B radio_button_unchecked City-Link Express" at bounding box center [476, 218] width 558 height 26
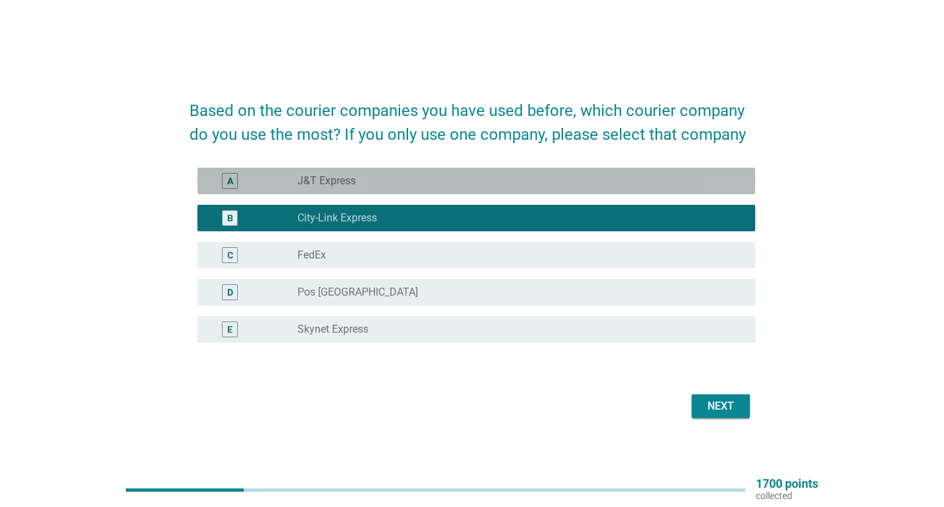
click at [328, 180] on label "J&T Express" at bounding box center [326, 180] width 58 height 13
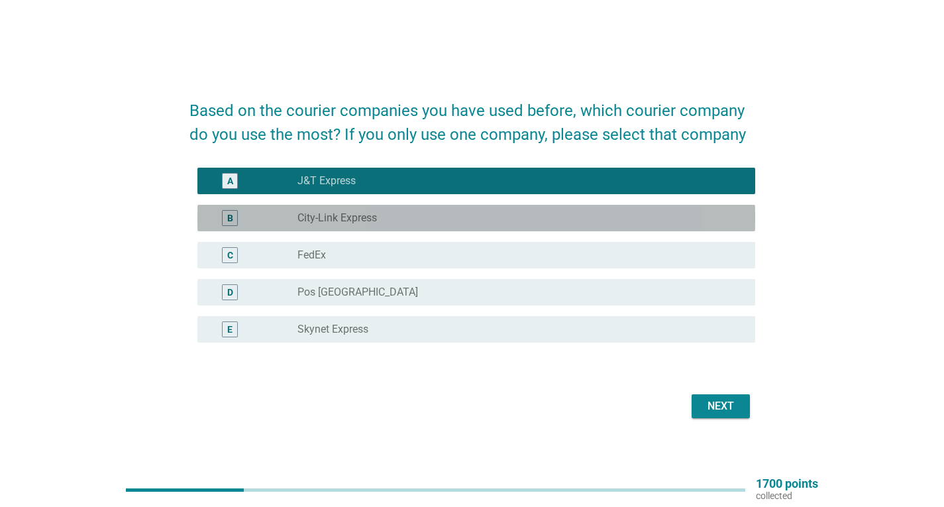
click at [332, 215] on label "City-Link Express" at bounding box center [336, 217] width 79 height 13
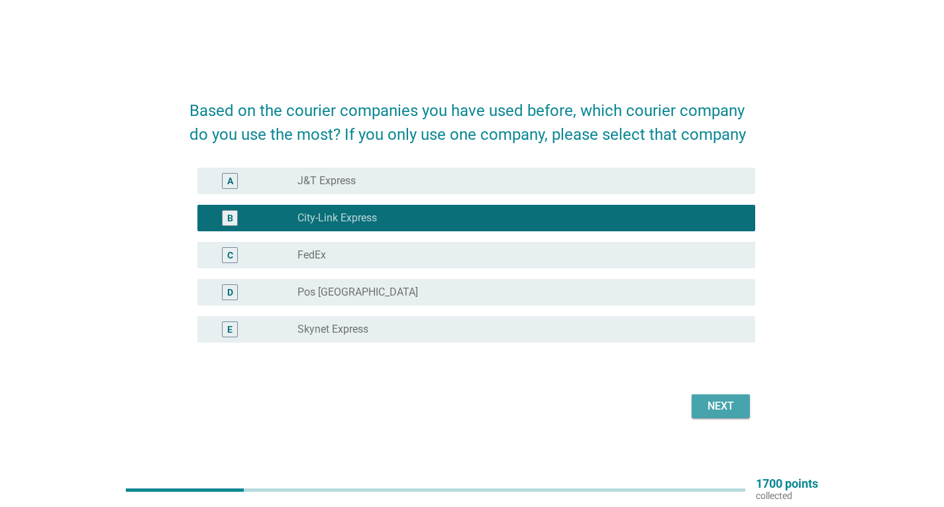
click at [733, 395] on button "Next" at bounding box center [720, 406] width 58 height 24
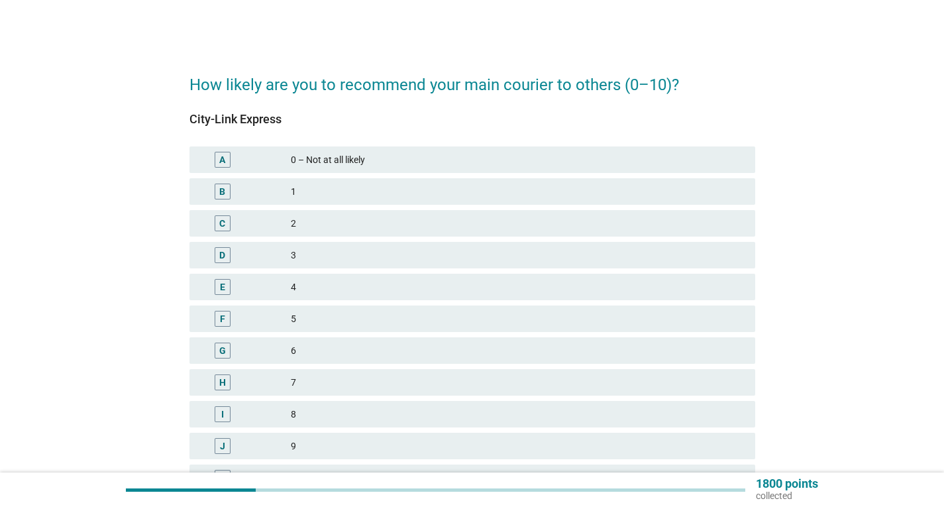
click at [301, 445] on div "9" at bounding box center [518, 446] width 454 height 16
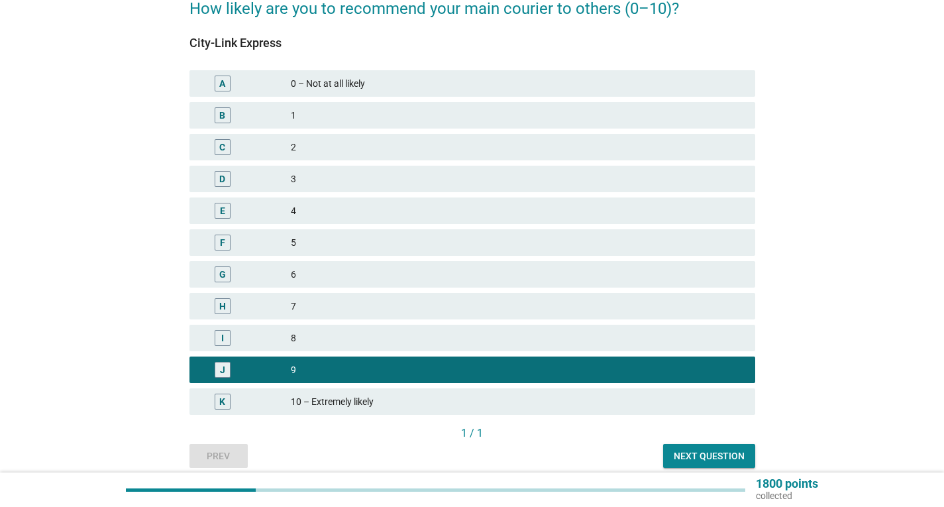
scroll to position [131, 0]
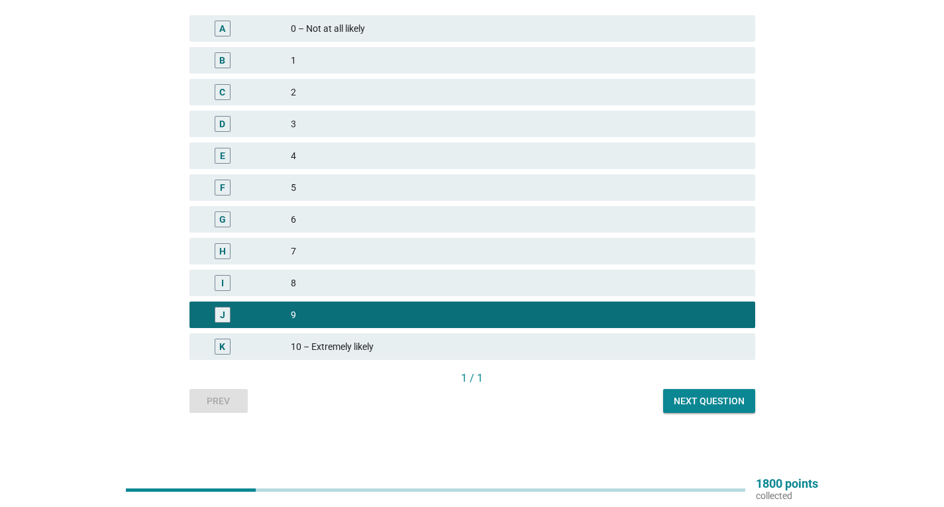
click at [696, 403] on div "Next question" at bounding box center [709, 401] width 71 height 14
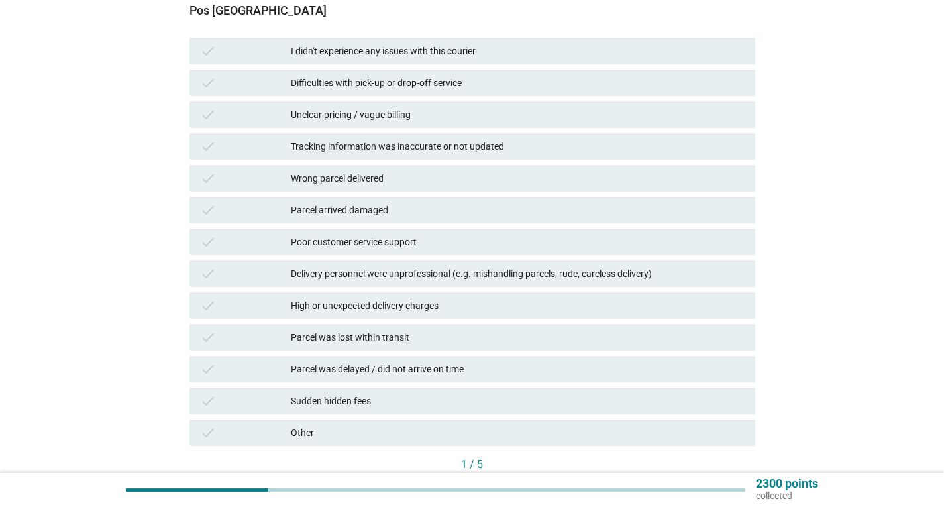
scroll to position [199, 0]
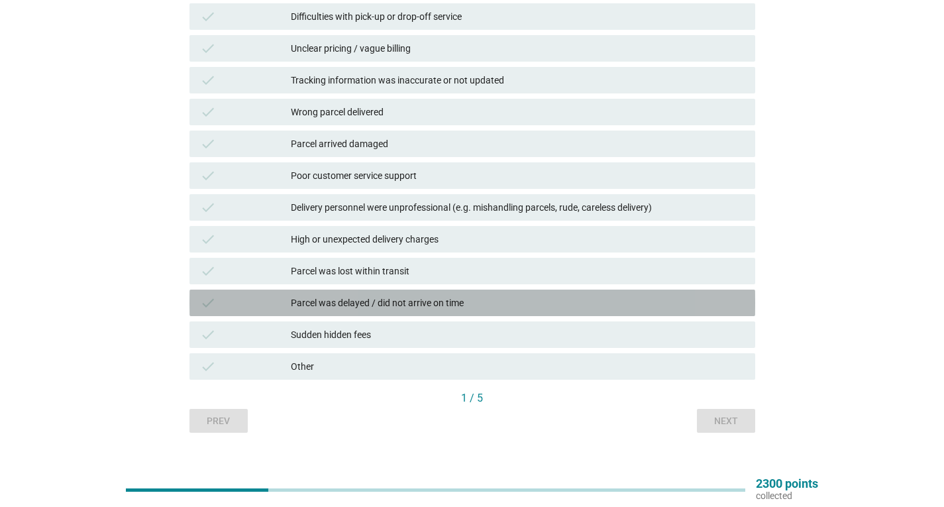
click at [378, 298] on div "Parcel was delayed / did not arrive on time" at bounding box center [518, 303] width 454 height 16
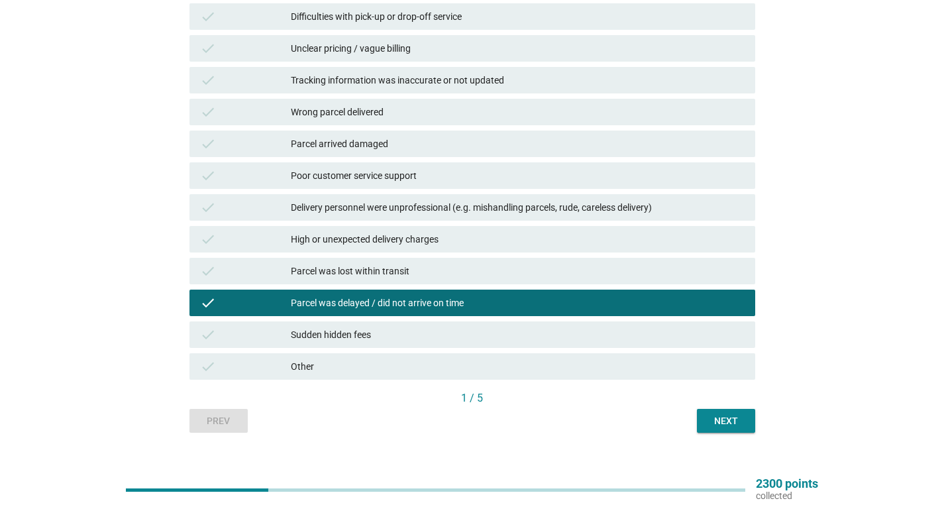
click at [725, 417] on div "Next" at bounding box center [725, 421] width 37 height 14
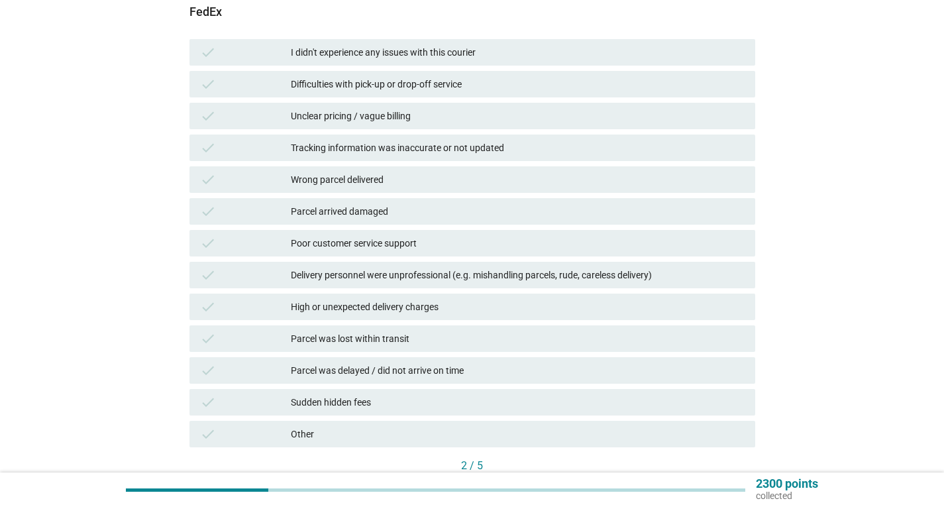
scroll to position [132, 0]
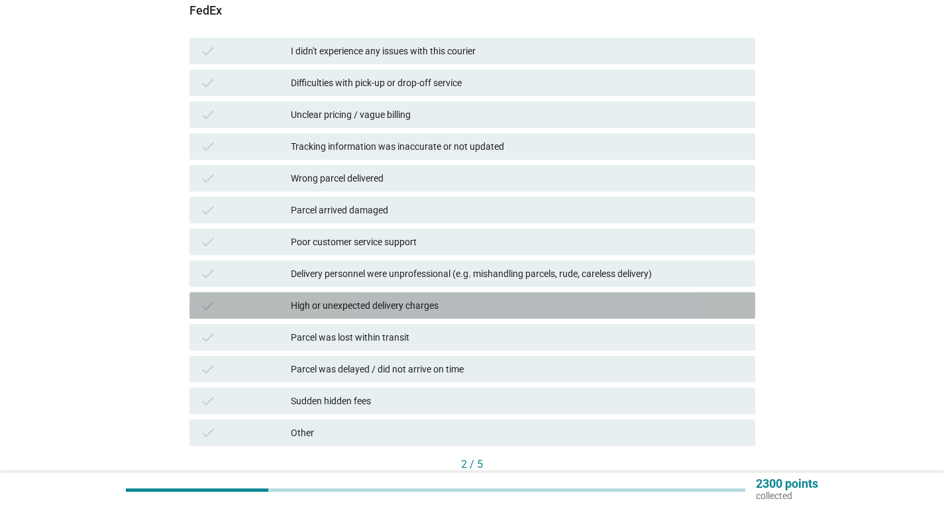
click at [362, 305] on div "High or unexpected delivery charges" at bounding box center [518, 305] width 454 height 16
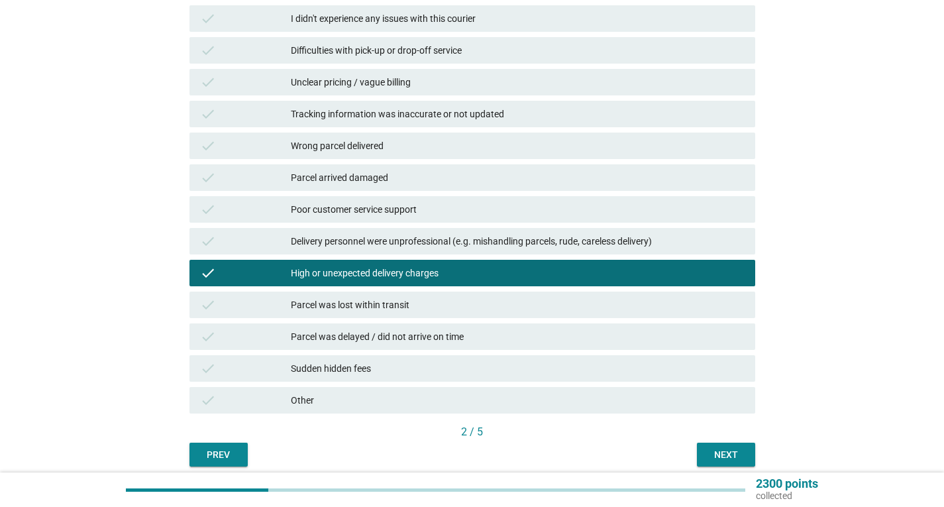
scroll to position [219, 0]
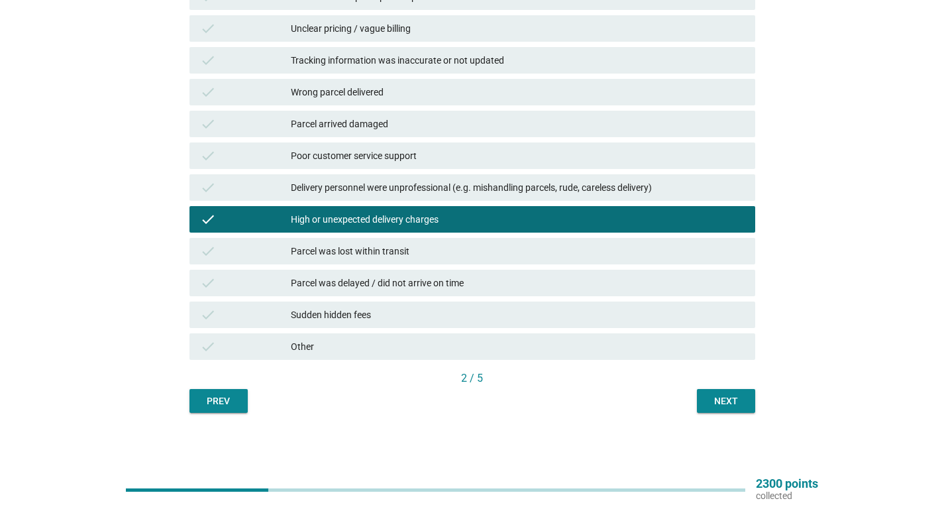
click at [724, 399] on div "Next" at bounding box center [725, 401] width 37 height 14
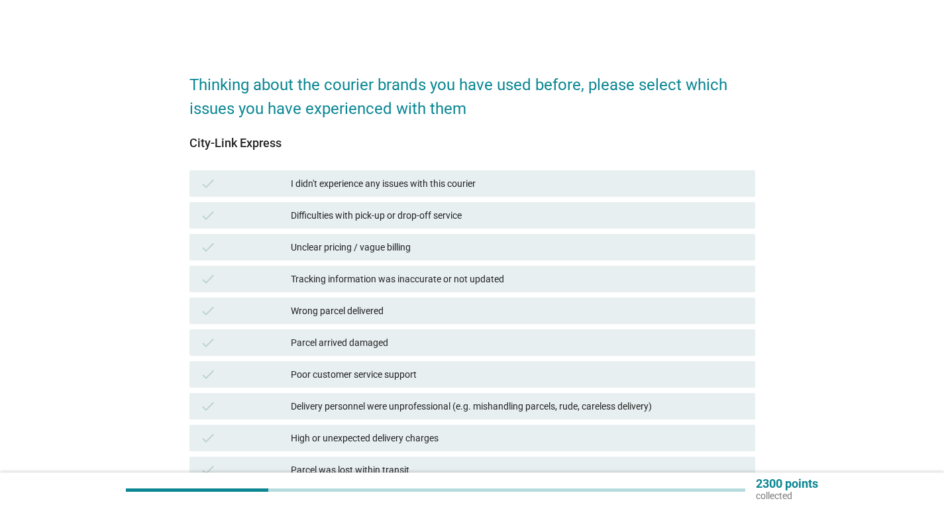
click at [354, 184] on div "I didn't experience any issues with this courier" at bounding box center [518, 184] width 454 height 16
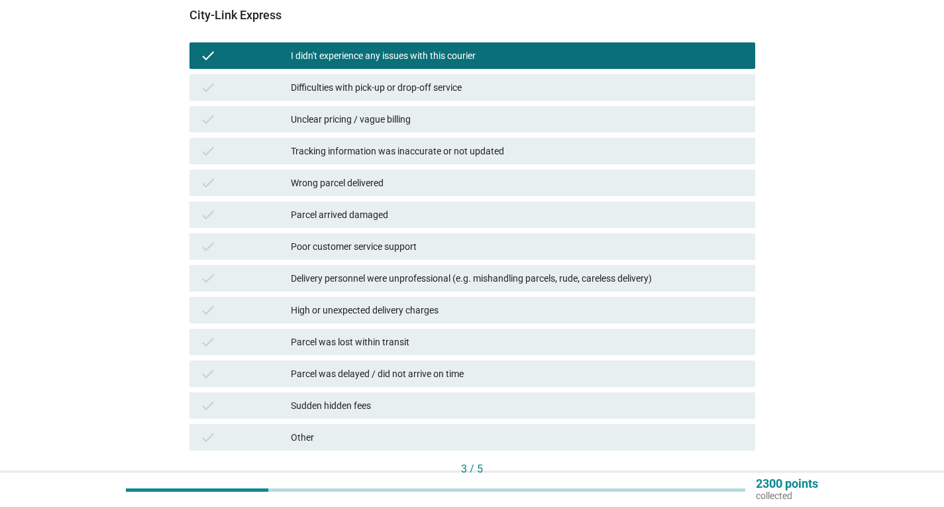
scroll to position [219, 0]
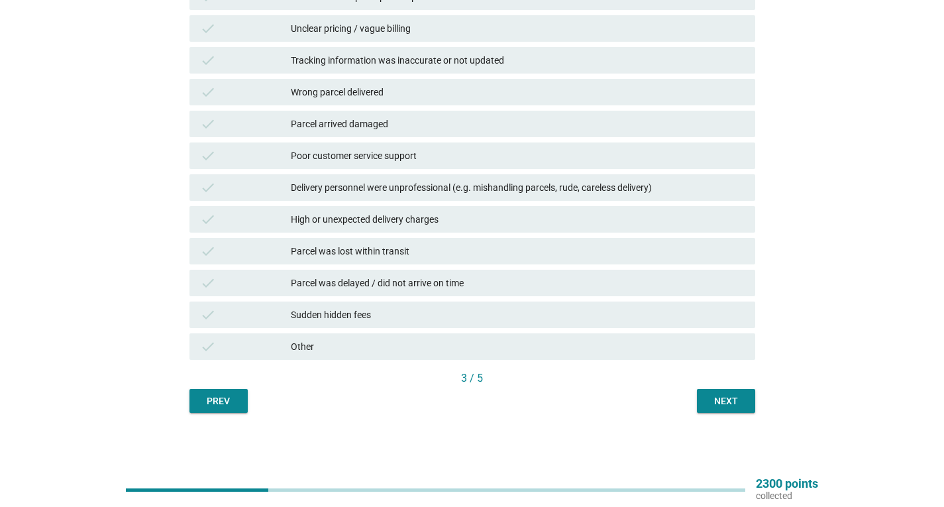
click at [715, 403] on div "Next" at bounding box center [725, 401] width 37 height 14
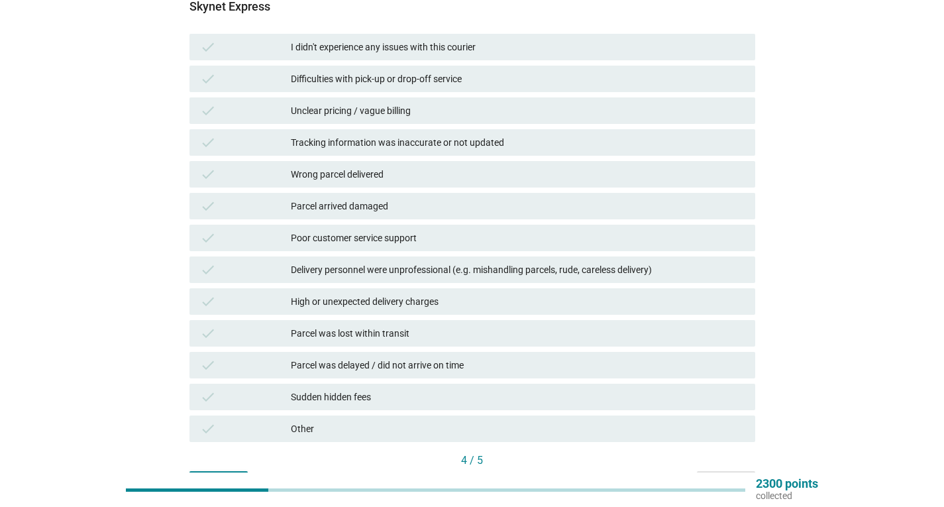
scroll to position [66, 0]
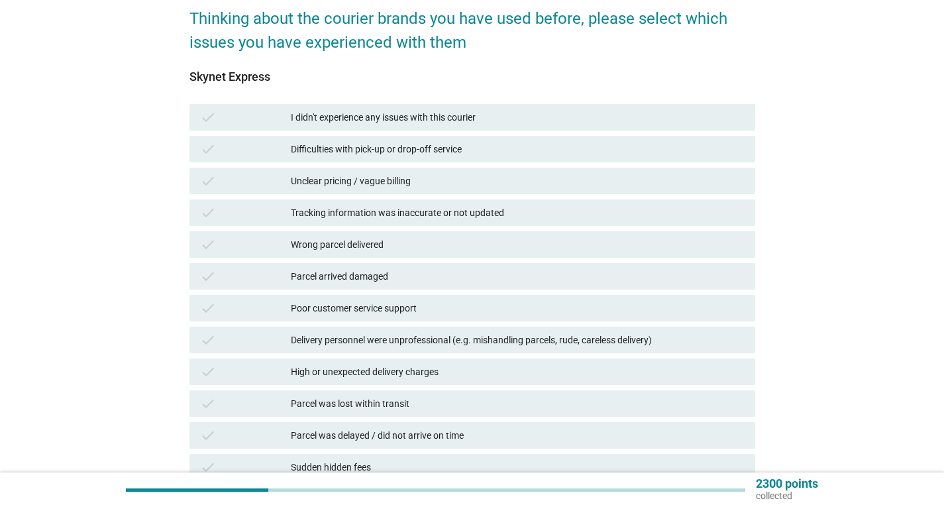
click at [331, 179] on div "Unclear pricing / vague billing" at bounding box center [518, 181] width 454 height 16
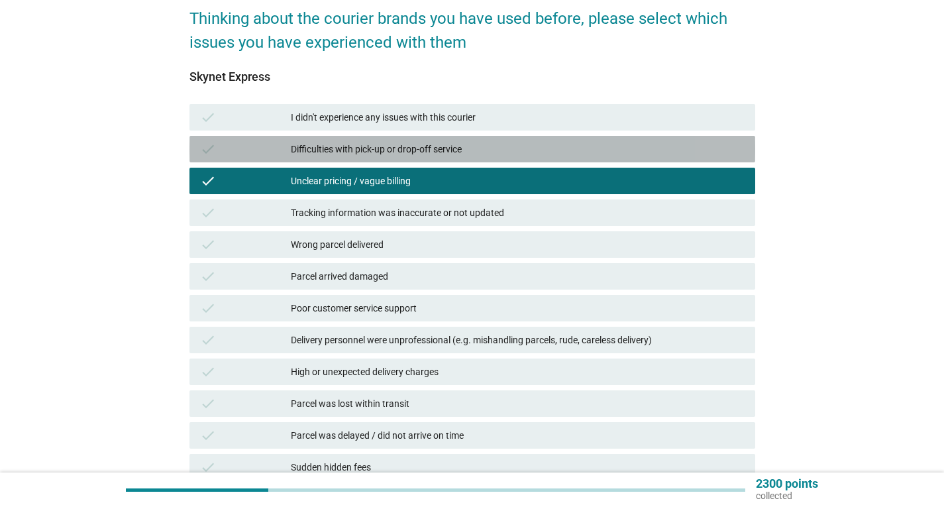
click at [349, 144] on div "Difficulties with pick-up or drop-off service" at bounding box center [518, 149] width 454 height 16
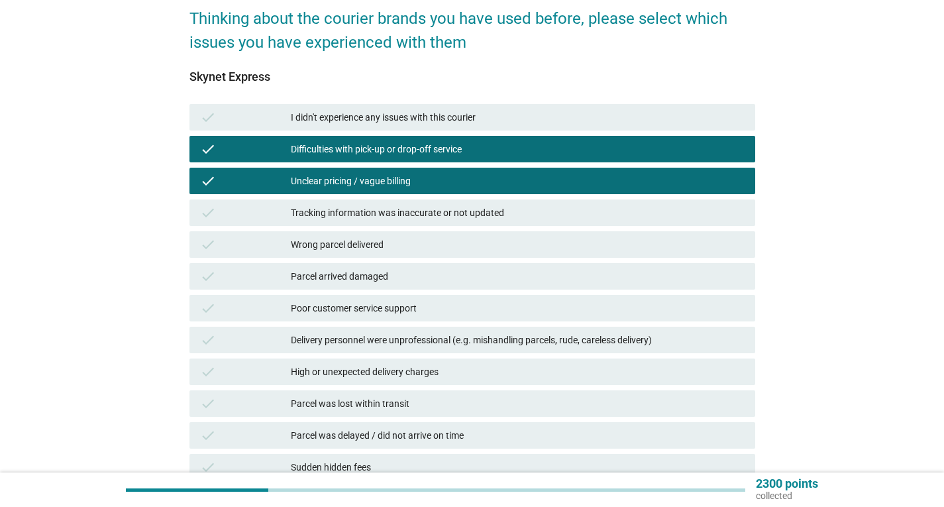
click at [329, 179] on div "Unclear pricing / vague billing" at bounding box center [518, 181] width 454 height 16
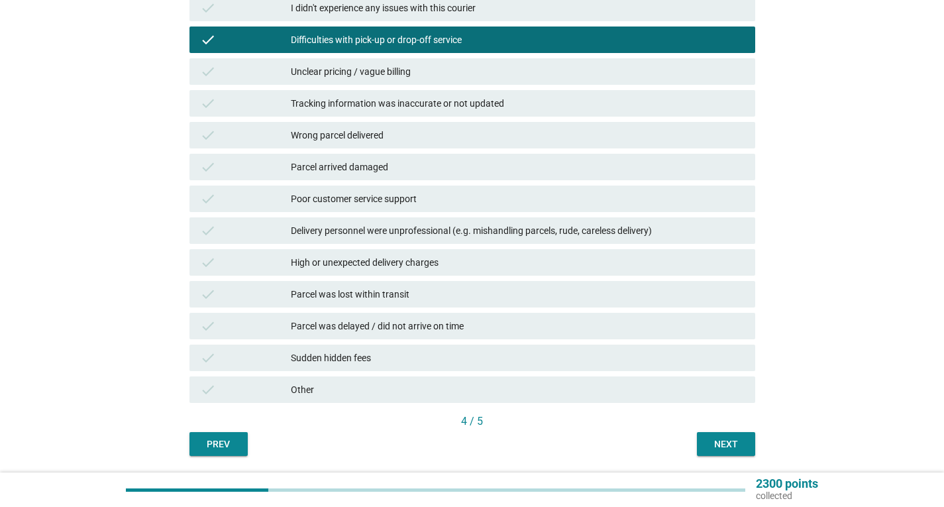
scroll to position [219, 0]
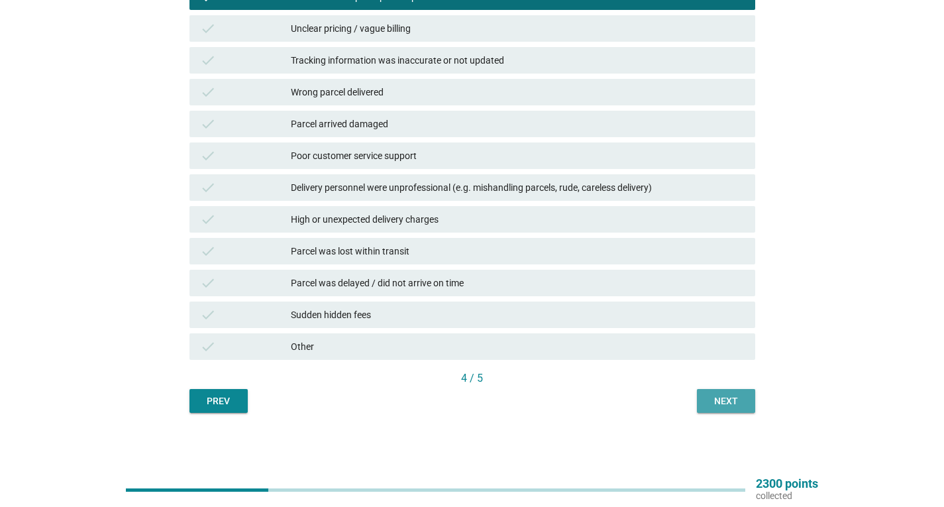
click at [724, 399] on div "Next" at bounding box center [725, 401] width 37 height 14
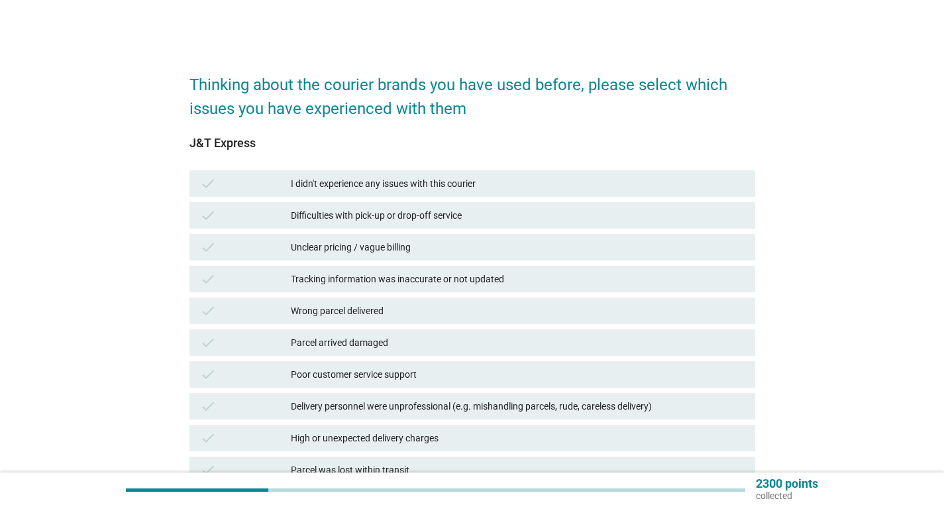
click at [354, 182] on div "I didn't experience any issues with this courier" at bounding box center [518, 184] width 454 height 16
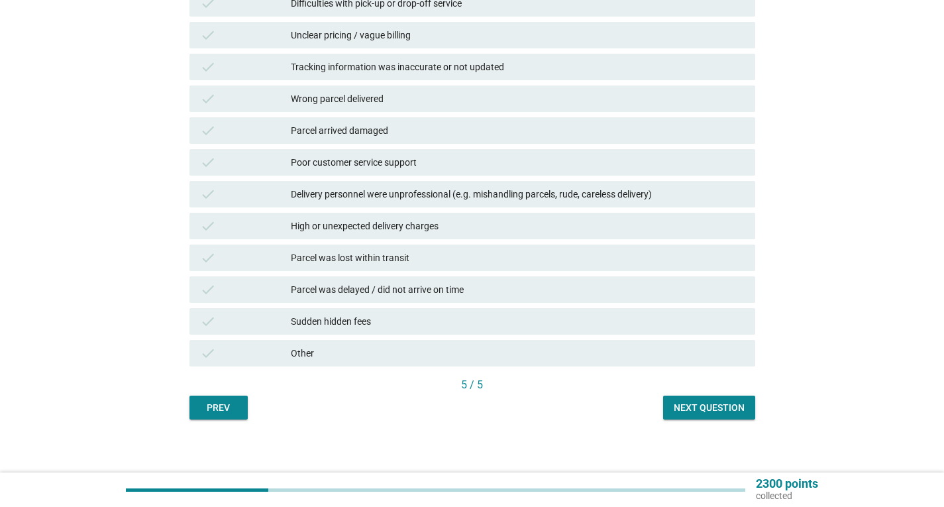
scroll to position [219, 0]
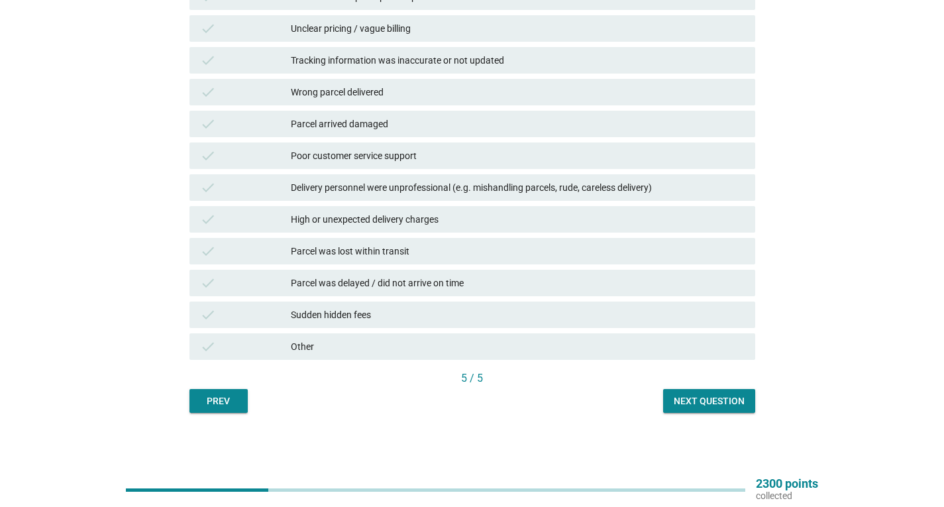
click at [706, 401] on div "Next question" at bounding box center [709, 401] width 71 height 14
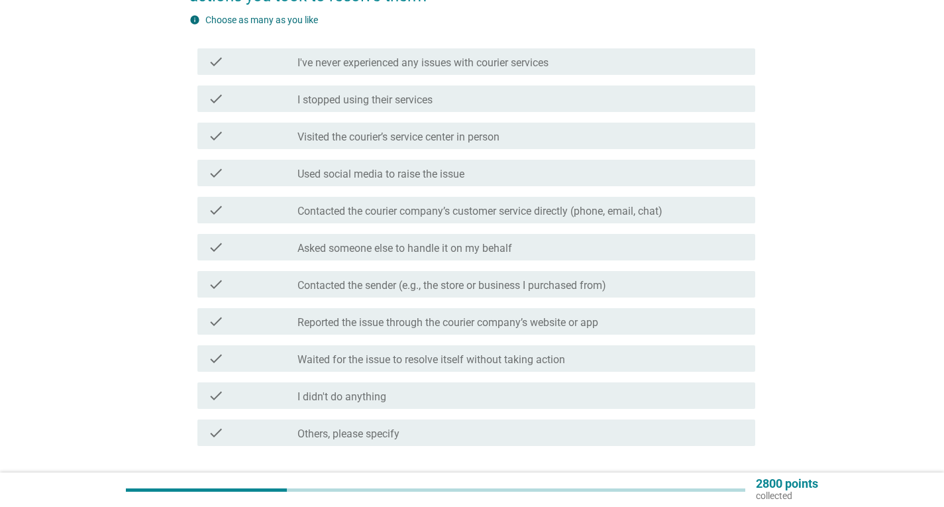
scroll to position [132, 0]
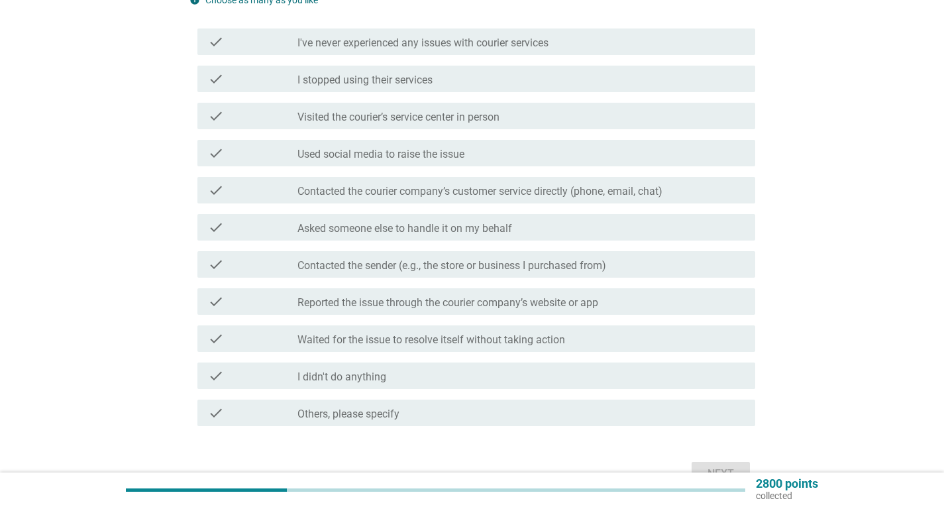
click at [448, 342] on label "Waited for the issue to resolve itself without taking action" at bounding box center [431, 339] width 268 height 13
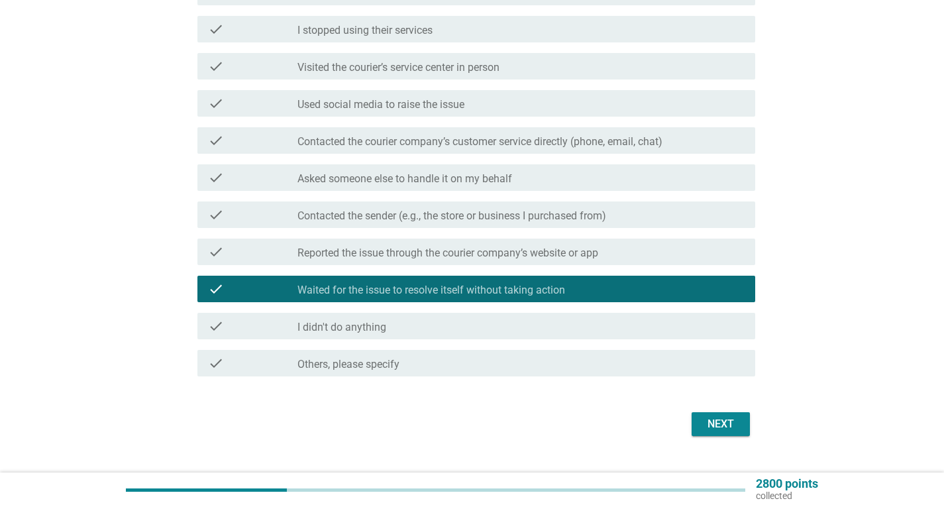
scroll to position [209, 0]
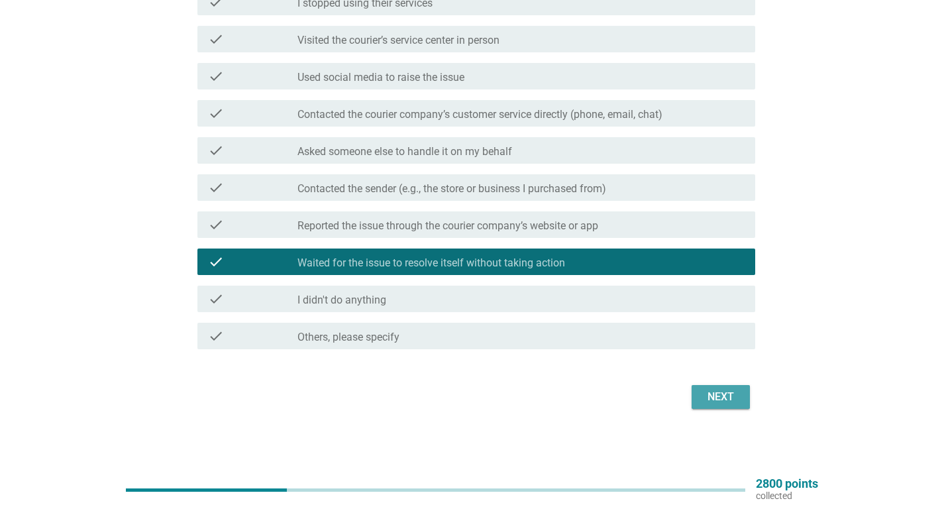
click at [727, 390] on div "Next" at bounding box center [720, 397] width 37 height 16
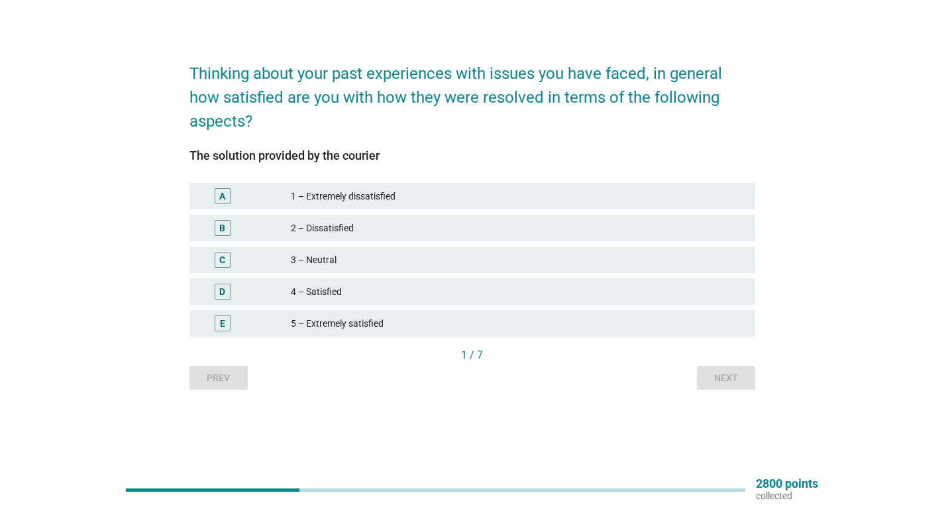
scroll to position [0, 0]
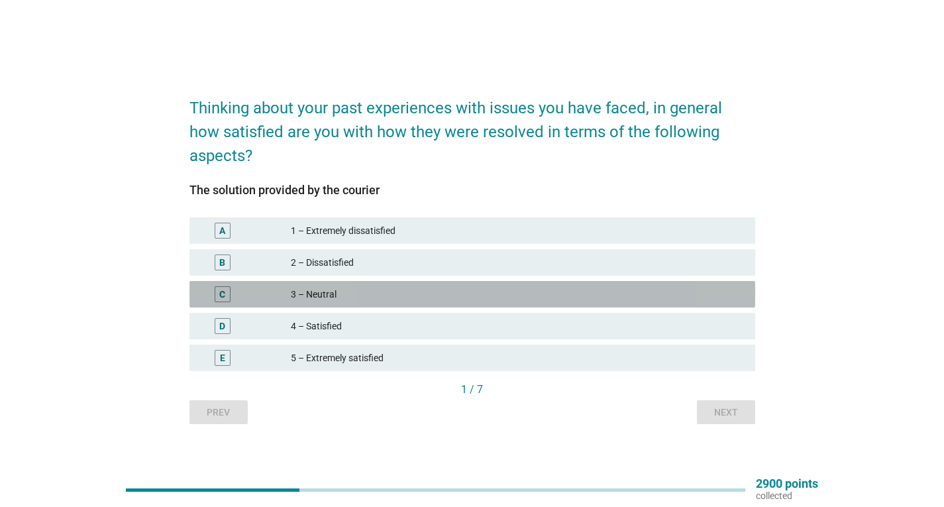
click at [338, 289] on div "3 – Neutral" at bounding box center [518, 294] width 454 height 16
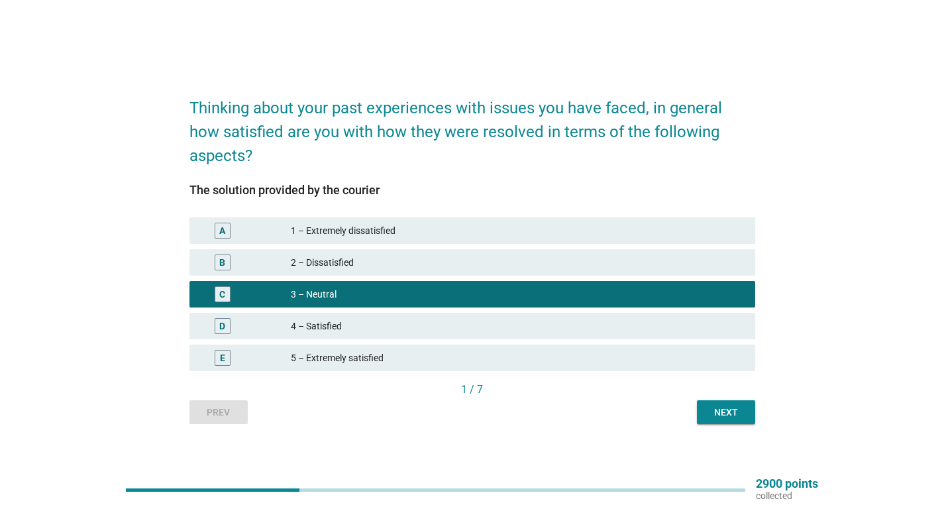
click at [404, 327] on div "4 – Satisfied" at bounding box center [518, 326] width 454 height 16
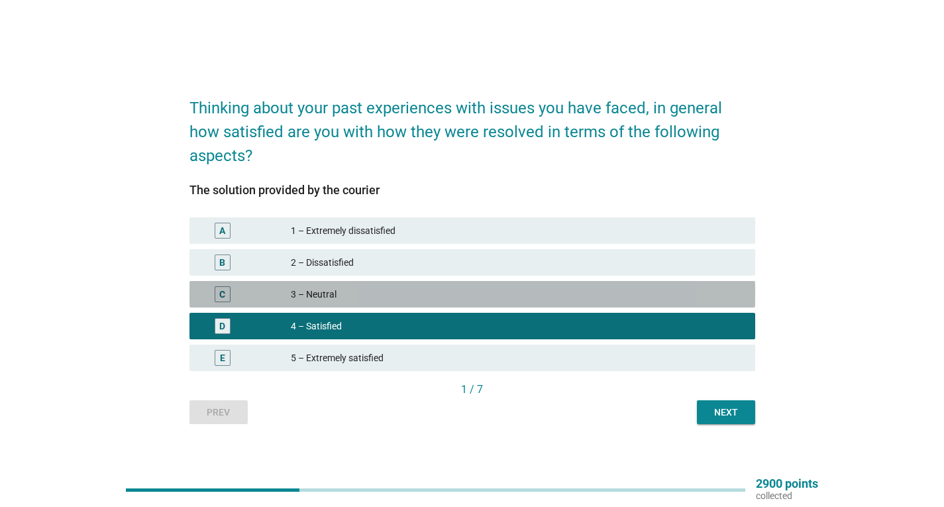
click at [434, 294] on div "3 – Neutral" at bounding box center [518, 294] width 454 height 16
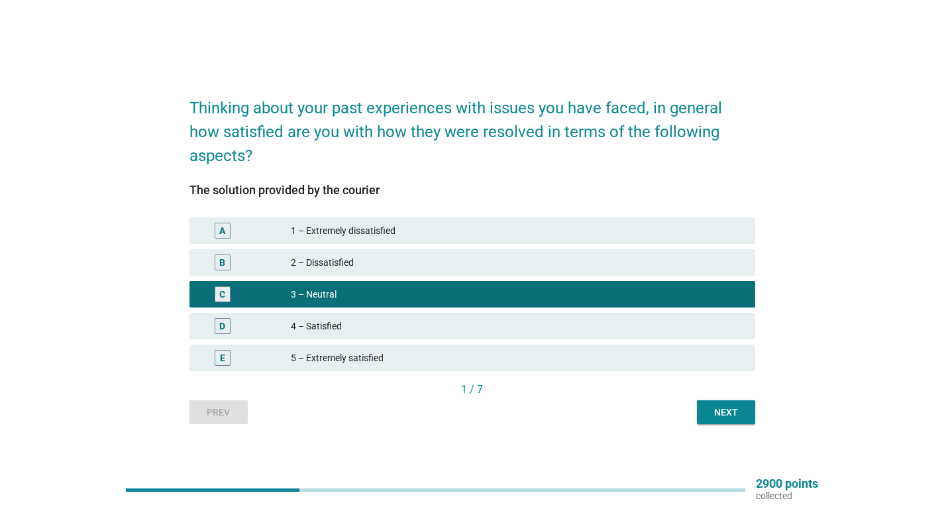
click at [725, 415] on div "Next" at bounding box center [725, 412] width 37 height 14
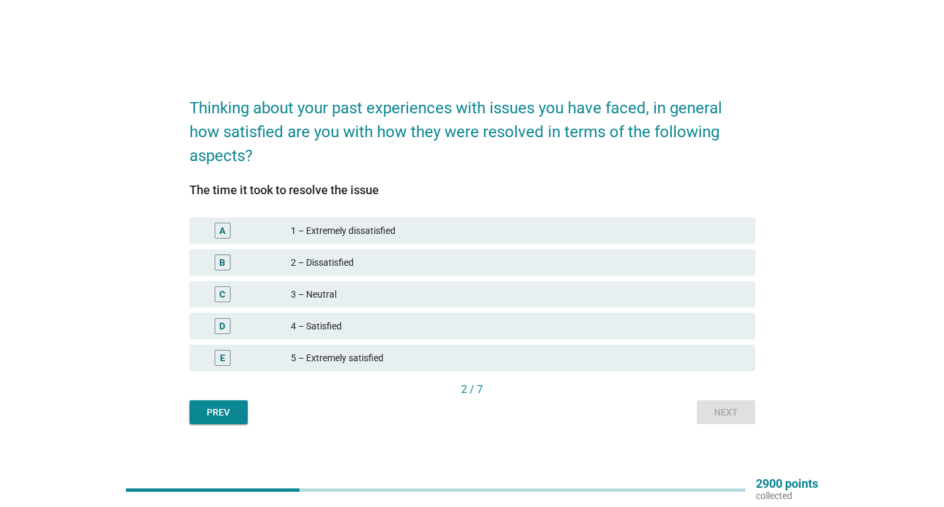
drag, startPoint x: 329, startPoint y: 297, endPoint x: 423, endPoint y: 312, distance: 95.2
click at [329, 297] on div "3 – Neutral" at bounding box center [518, 294] width 454 height 16
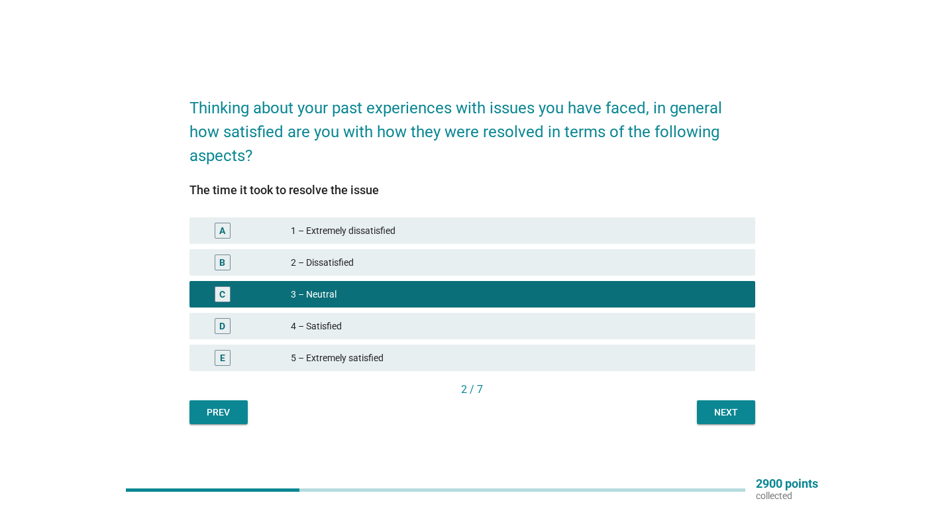
click at [388, 322] on div "4 – Satisfied" at bounding box center [518, 326] width 454 height 16
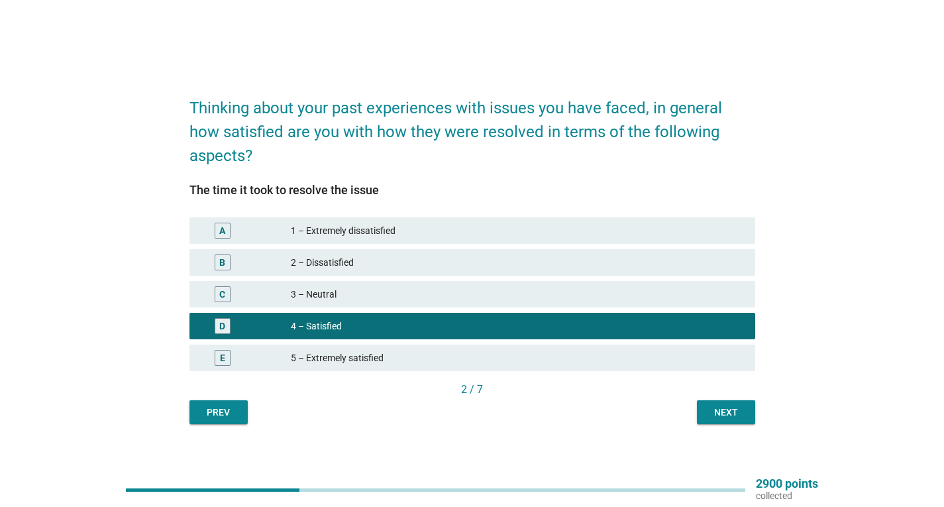
click at [728, 404] on button "Next" at bounding box center [726, 412] width 58 height 24
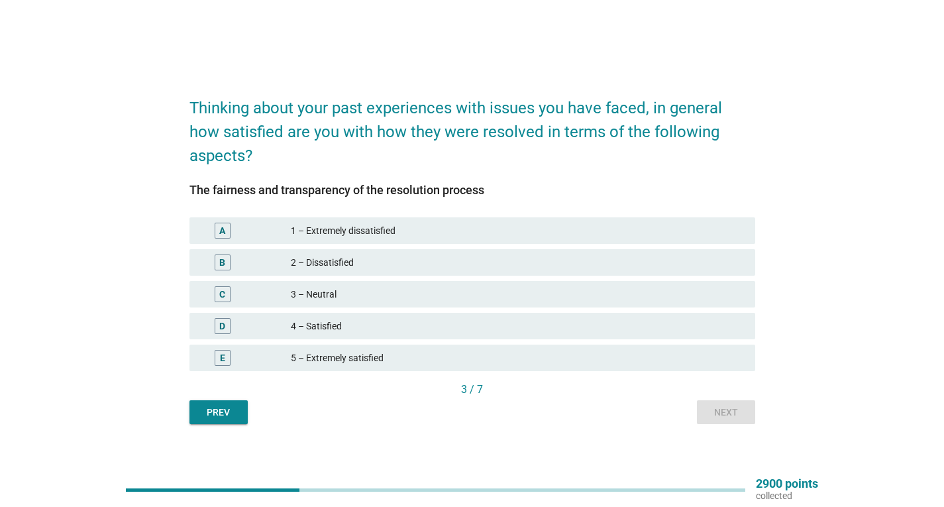
click at [375, 328] on div "4 – Satisfied" at bounding box center [518, 326] width 454 height 16
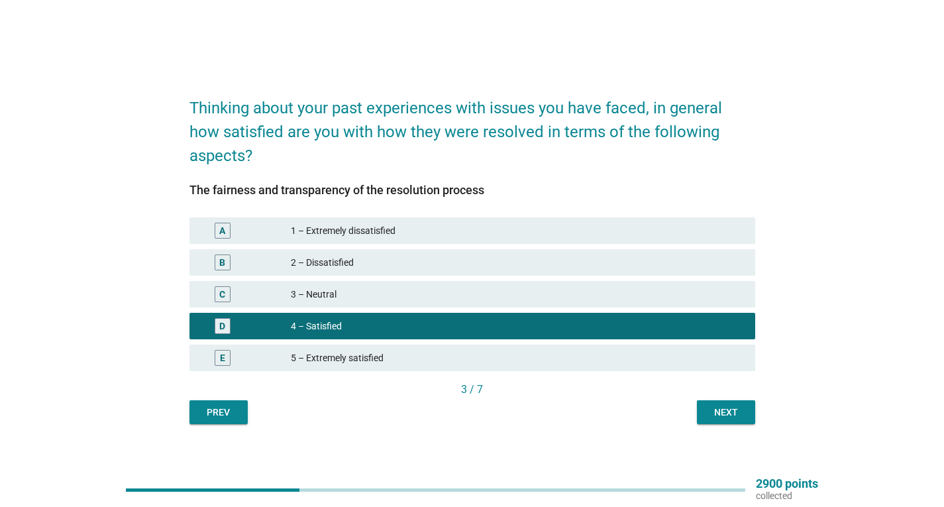
click at [752, 408] on button "Next" at bounding box center [726, 412] width 58 height 24
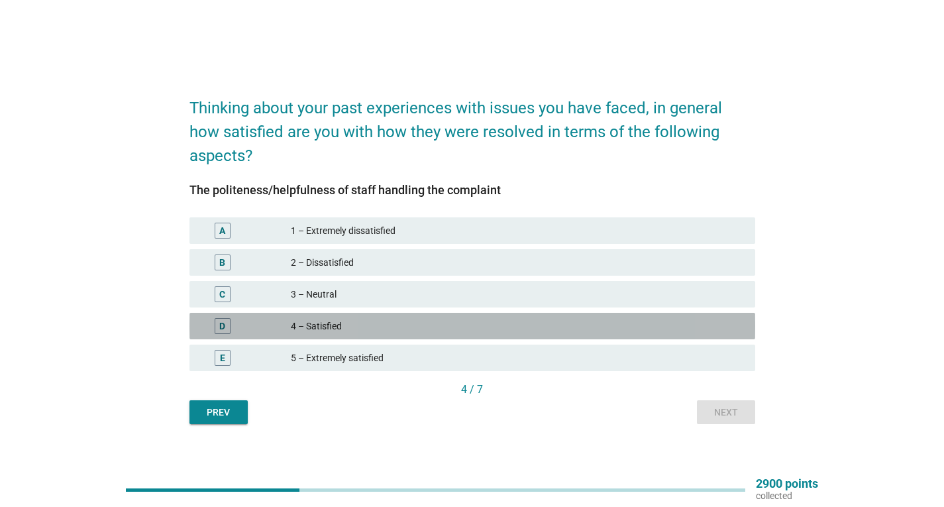
drag, startPoint x: 354, startPoint y: 319, endPoint x: 497, endPoint y: 342, distance: 145.7
click at [353, 319] on div "4 – Satisfied" at bounding box center [518, 326] width 454 height 16
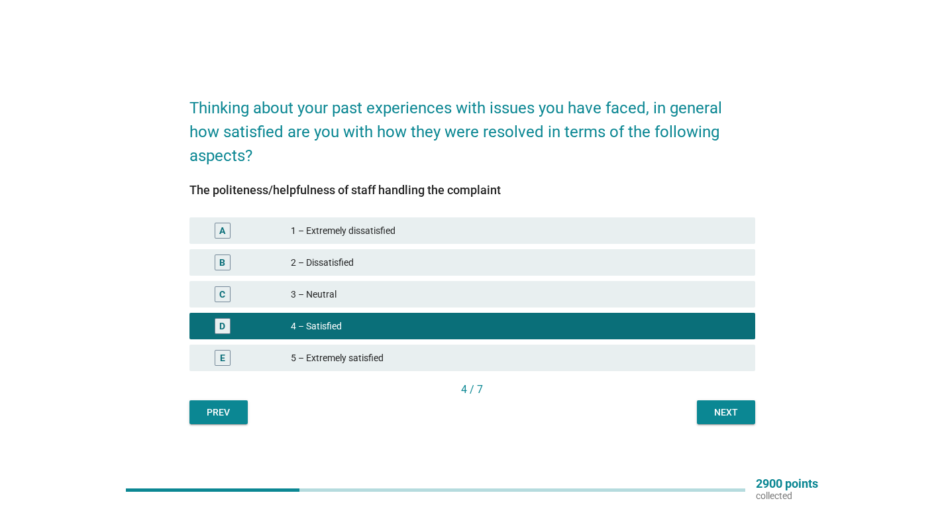
click at [746, 407] on button "Next" at bounding box center [726, 412] width 58 height 24
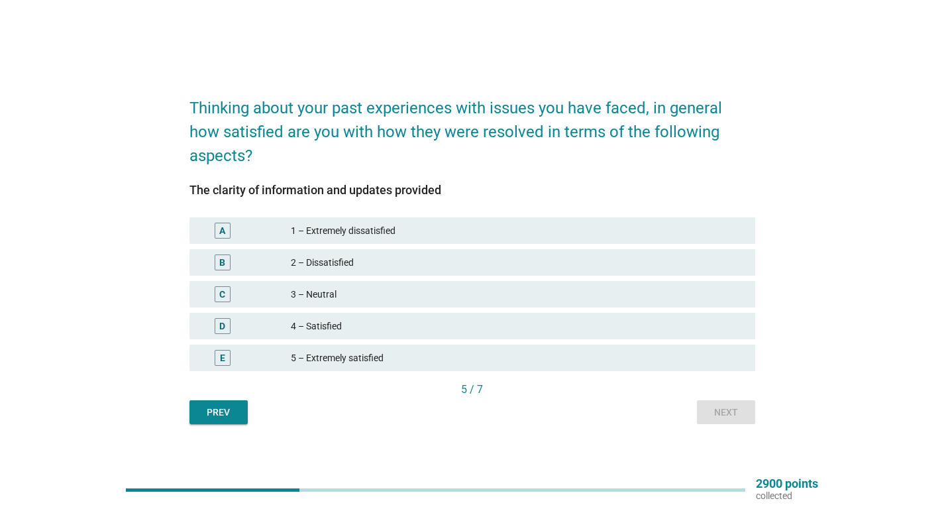
click at [351, 322] on div "4 – Satisfied" at bounding box center [518, 326] width 454 height 16
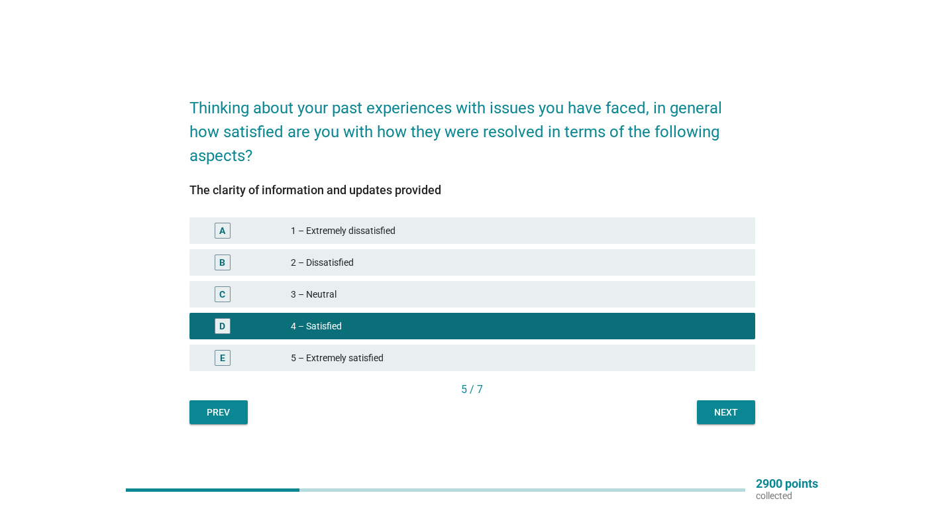
click at [717, 411] on div "Next" at bounding box center [725, 412] width 37 height 14
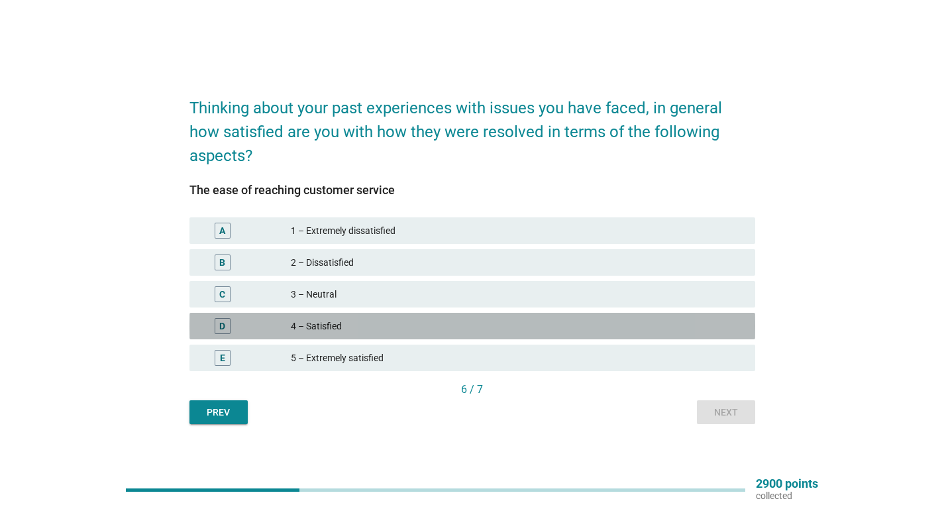
click at [366, 325] on div "4 – Satisfied" at bounding box center [518, 326] width 454 height 16
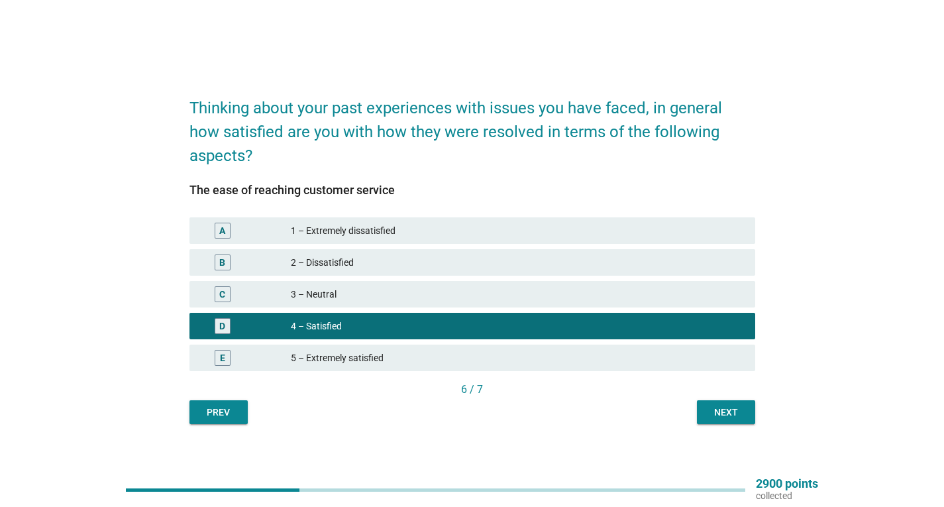
drag, startPoint x: 757, startPoint y: 427, endPoint x: 740, endPoint y: 418, distance: 19.3
click at [756, 426] on div "Thinking about your past experiences with issues you have faced, in general how…" at bounding box center [472, 253] width 587 height 362
click at [736, 417] on div "Next" at bounding box center [725, 412] width 37 height 14
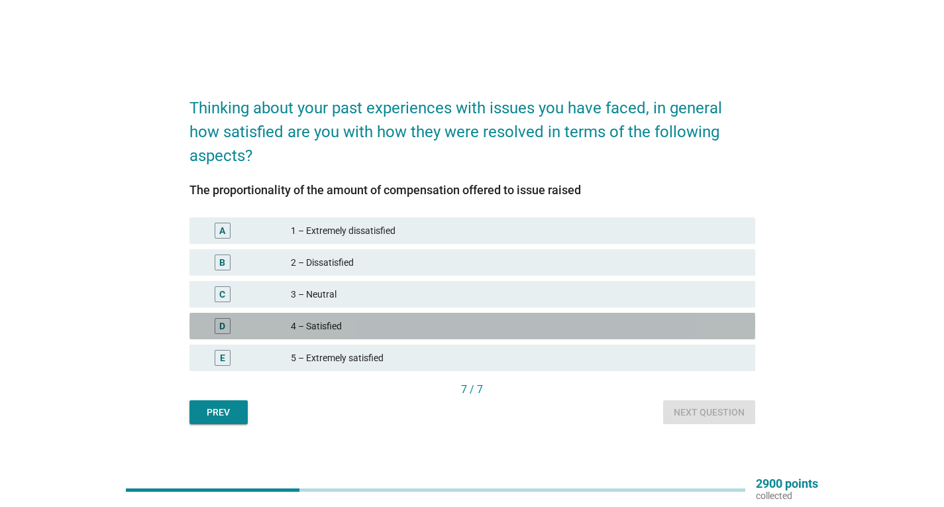
click at [388, 323] on div "4 – Satisfied" at bounding box center [518, 326] width 454 height 16
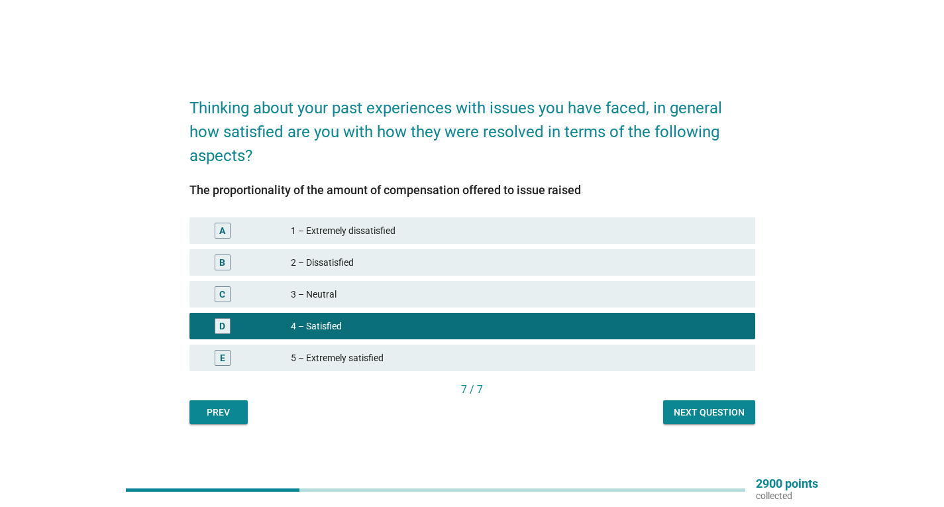
click at [393, 290] on div "3 – Neutral" at bounding box center [518, 294] width 454 height 16
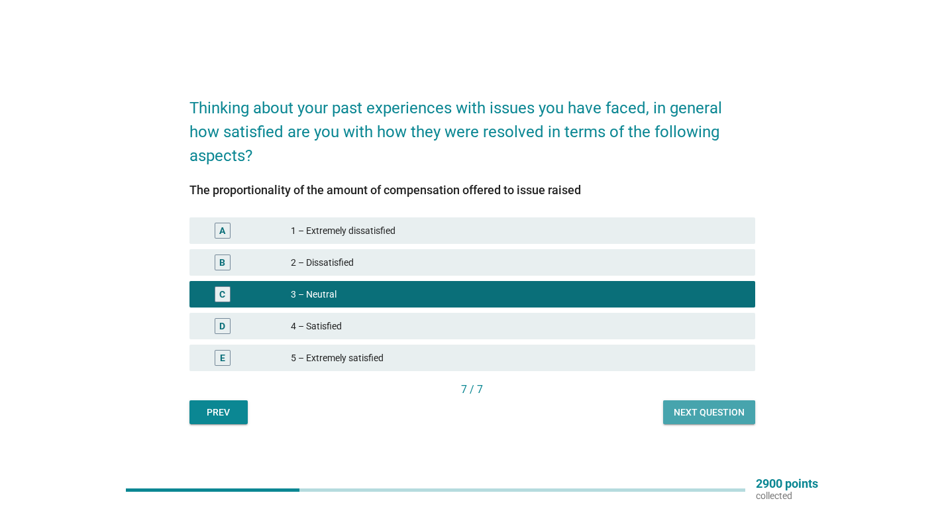
click at [690, 411] on div "Next question" at bounding box center [709, 412] width 71 height 14
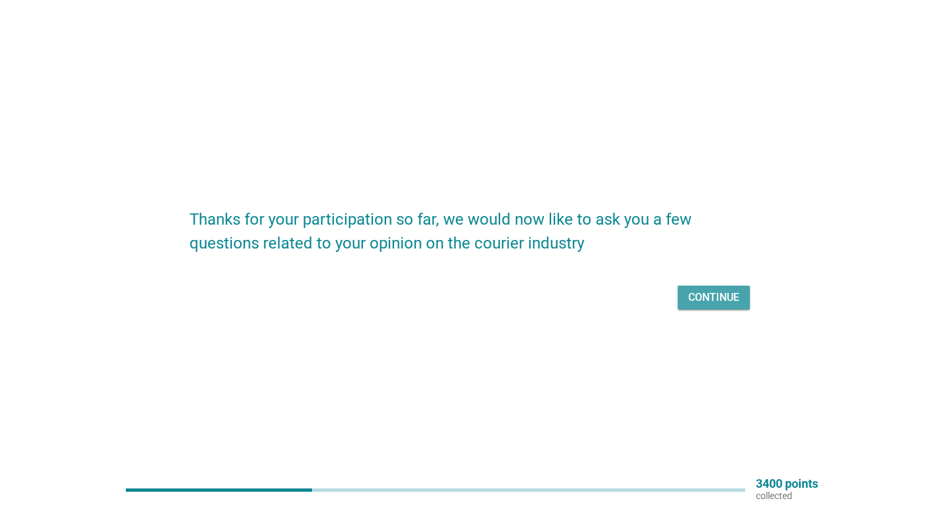
click at [711, 299] on div "Continue" at bounding box center [713, 297] width 51 height 16
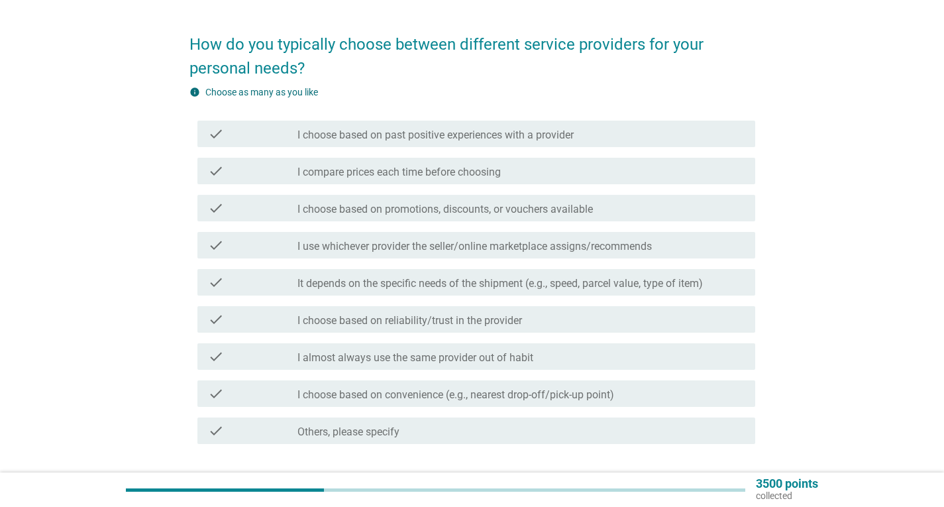
scroll to position [132, 0]
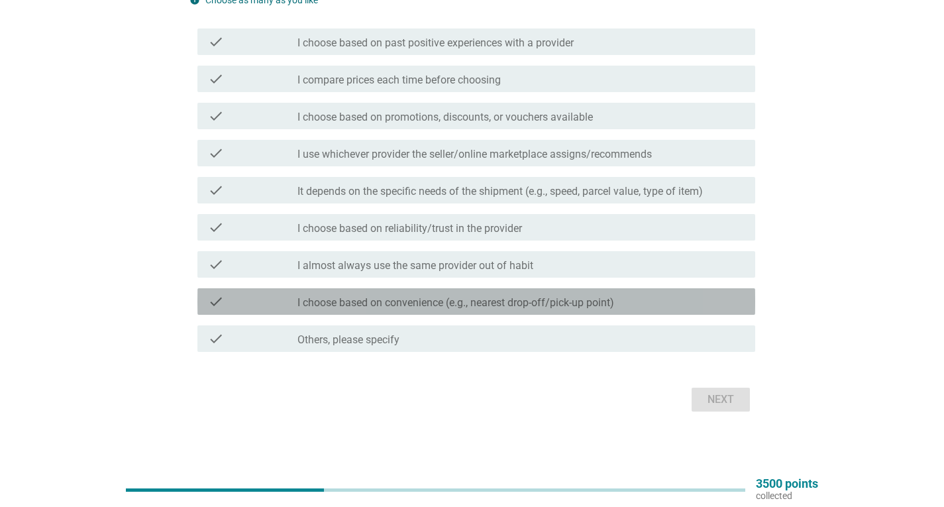
click at [482, 309] on label "I choose based on convenience (e.g., nearest drop-off/pick-up point)" at bounding box center [455, 302] width 317 height 13
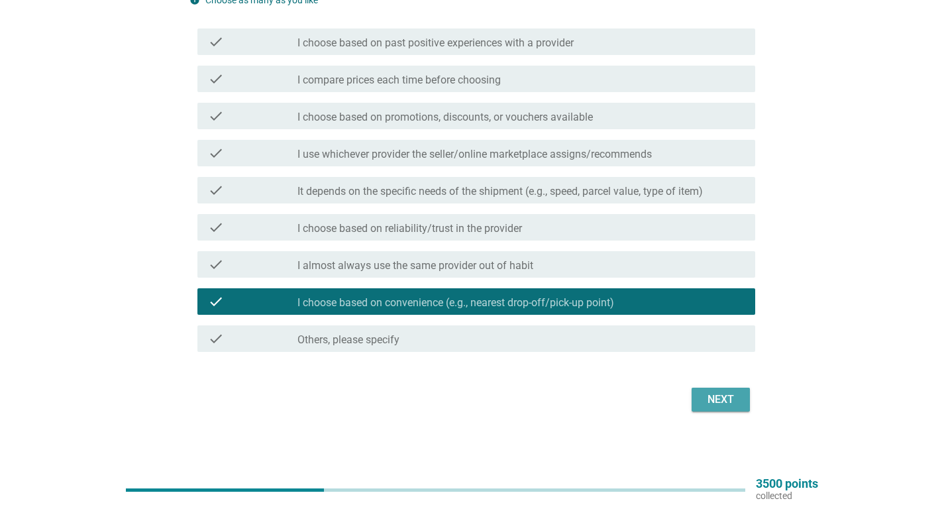
click at [709, 396] on div "Next" at bounding box center [720, 399] width 37 height 16
